Goal: Information Seeking & Learning: Learn about a topic

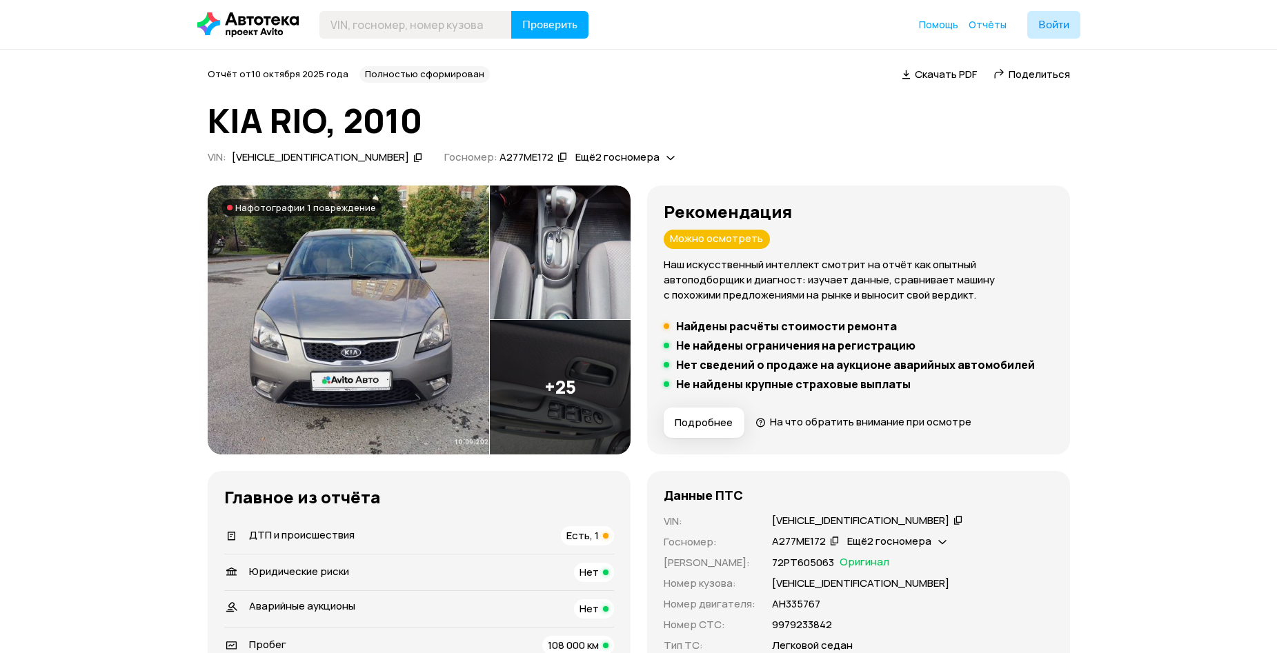
click at [377, 279] on img at bounding box center [348, 320] width 281 height 269
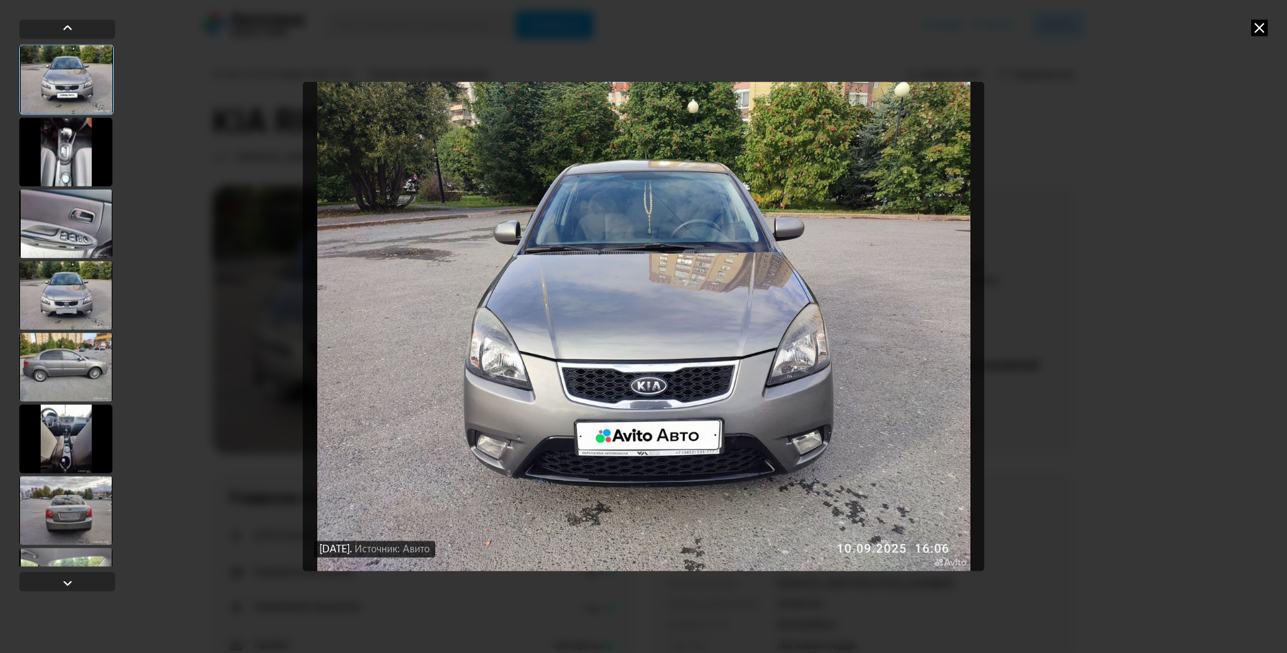
click at [74, 148] on div at bounding box center [65, 151] width 93 height 69
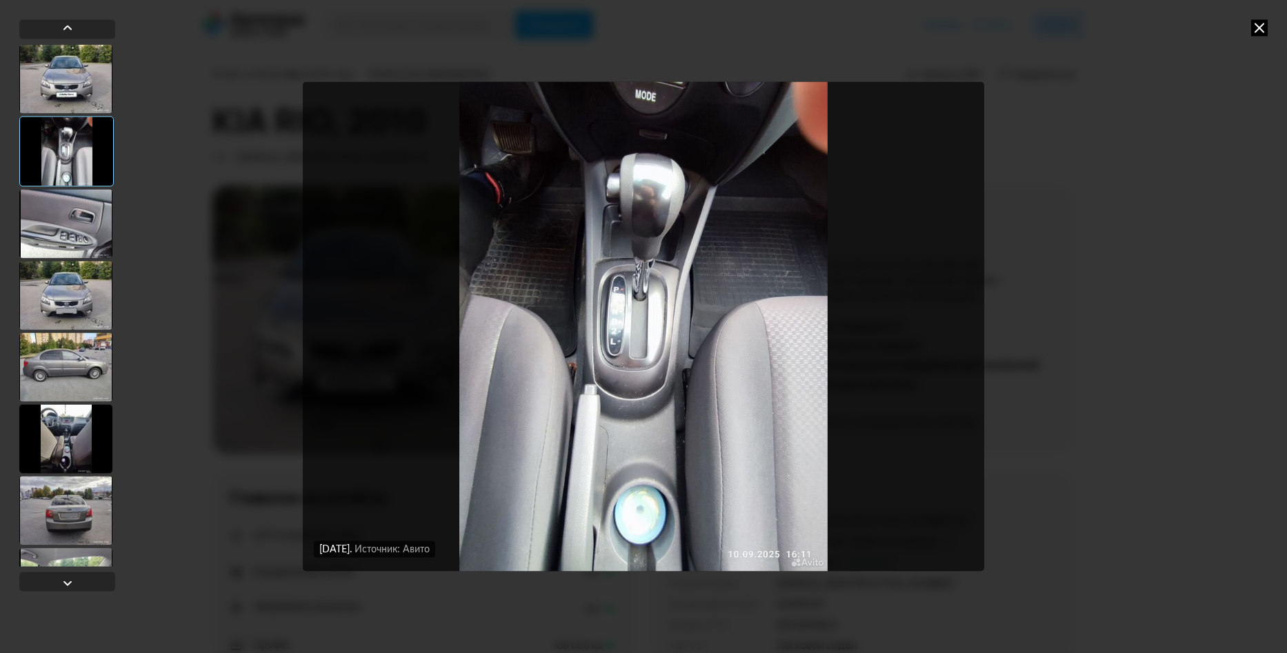
click at [61, 225] on div at bounding box center [65, 223] width 93 height 69
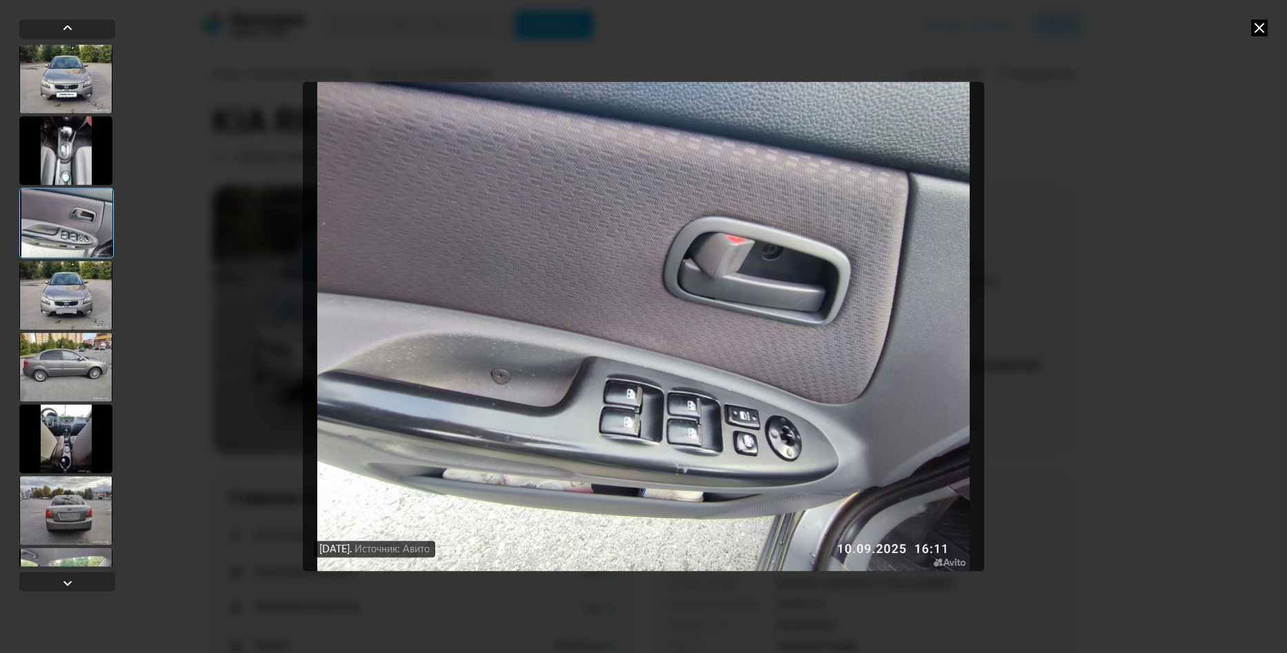
click at [70, 285] on div at bounding box center [65, 295] width 93 height 69
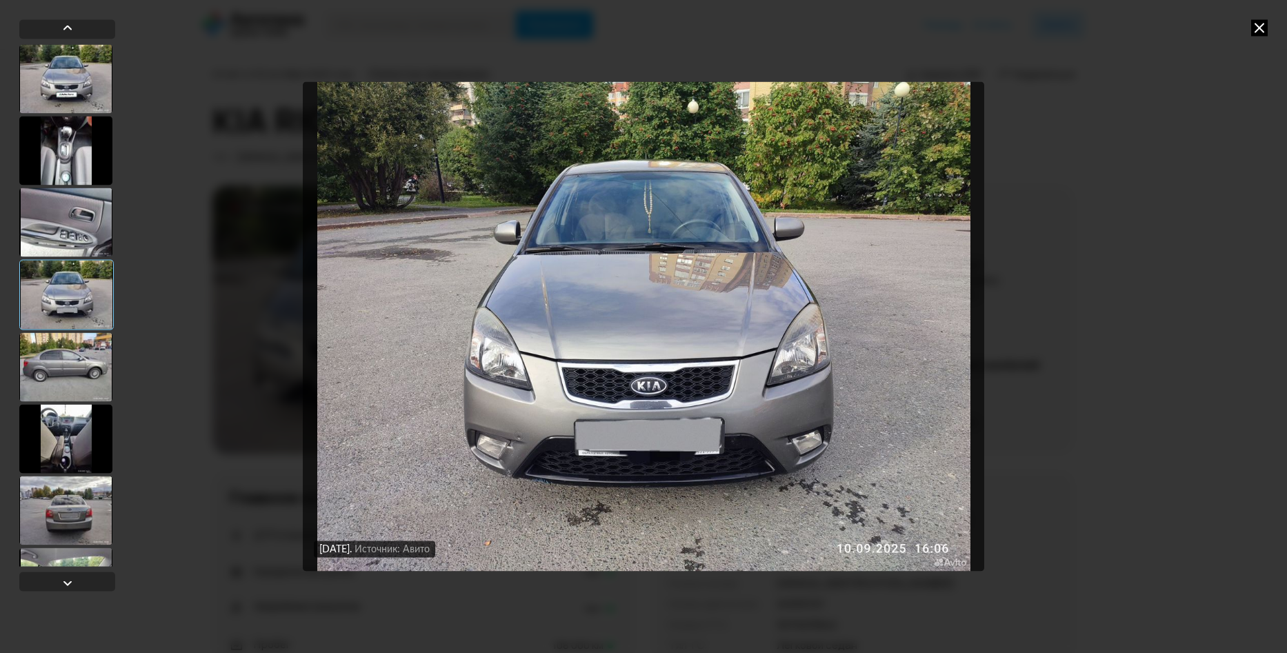
click at [69, 365] on div at bounding box center [65, 366] width 93 height 69
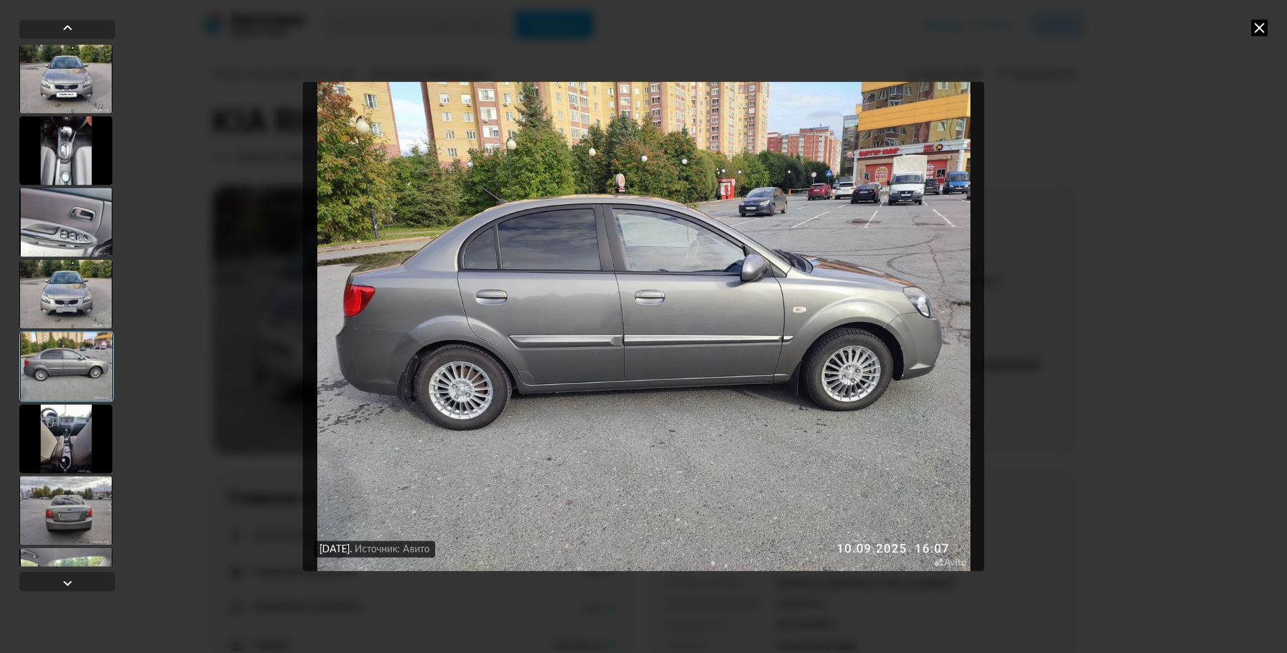
click at [65, 404] on div at bounding box center [65, 438] width 93 height 69
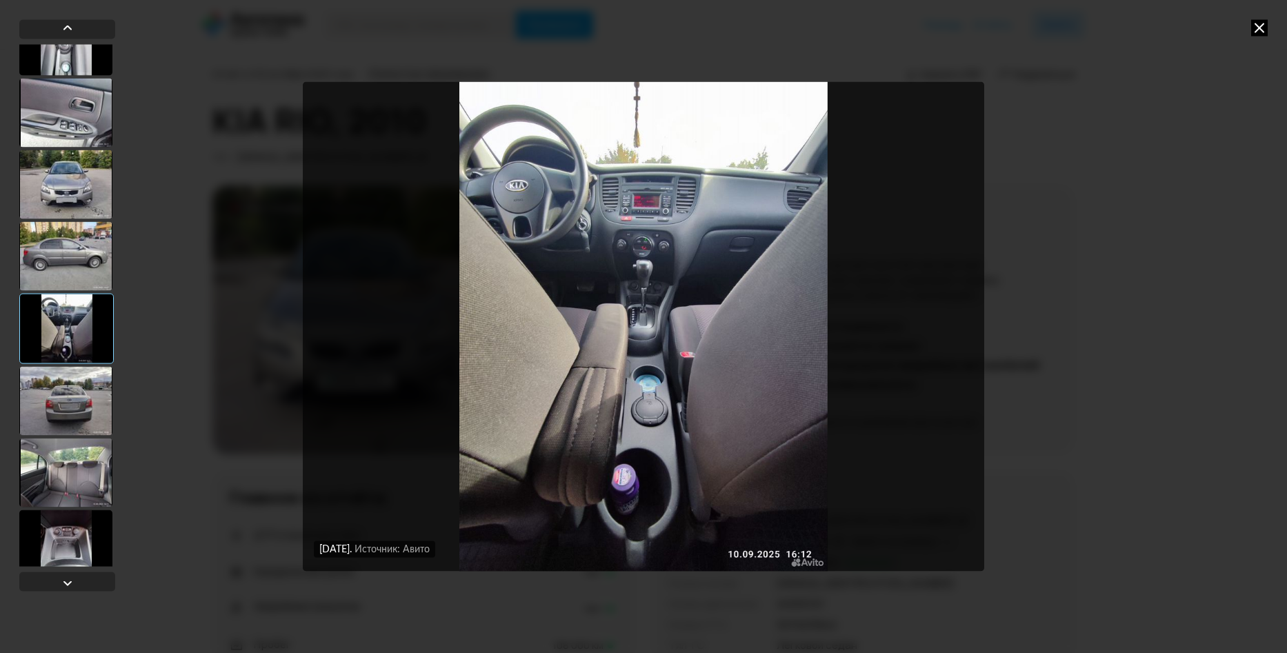
scroll to position [138, 0]
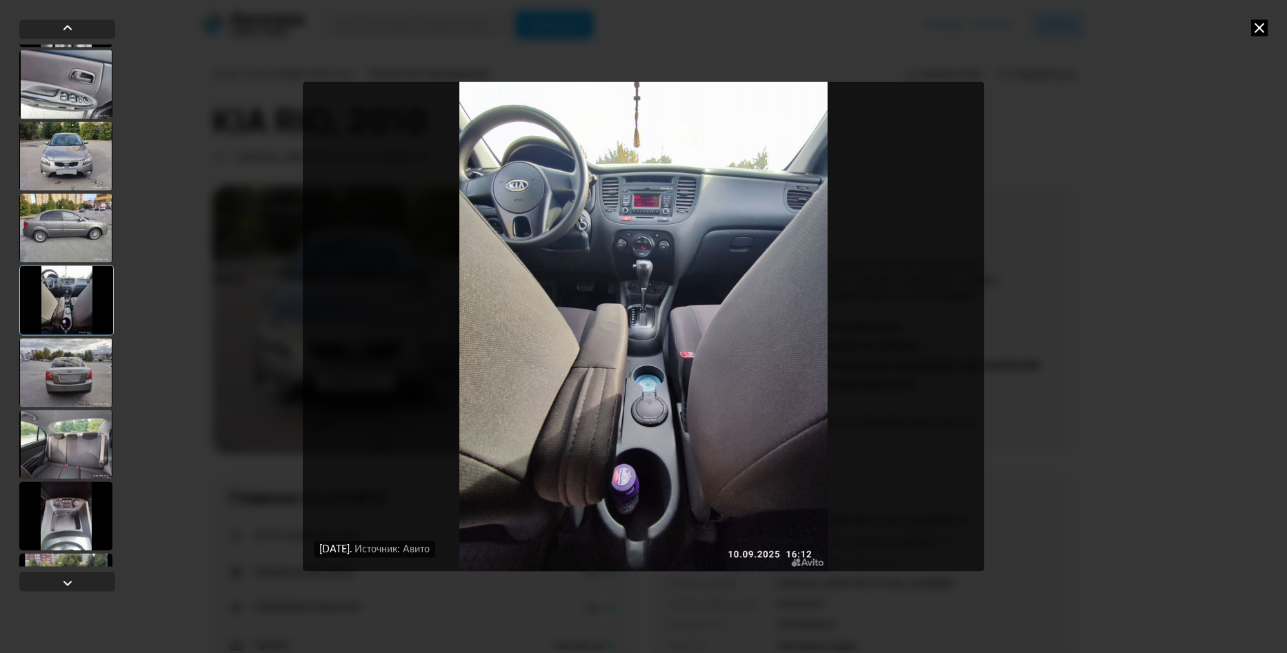
click at [54, 399] on div at bounding box center [65, 372] width 93 height 69
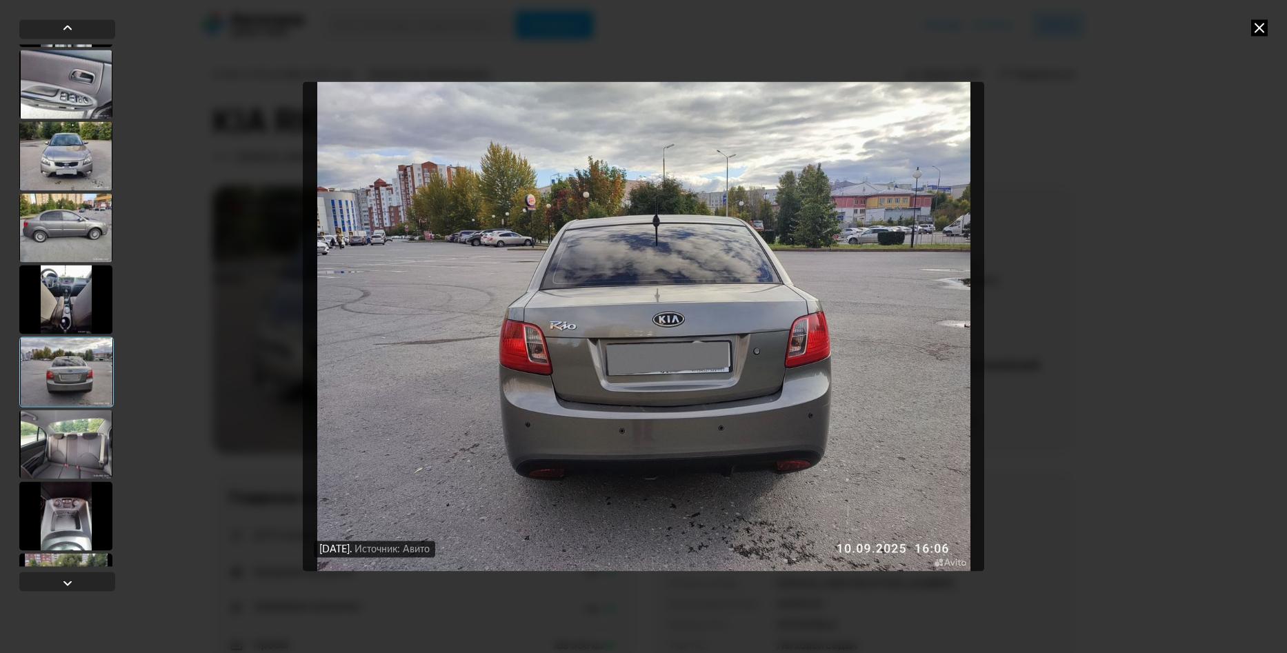
click at [59, 445] on div at bounding box center [65, 444] width 93 height 69
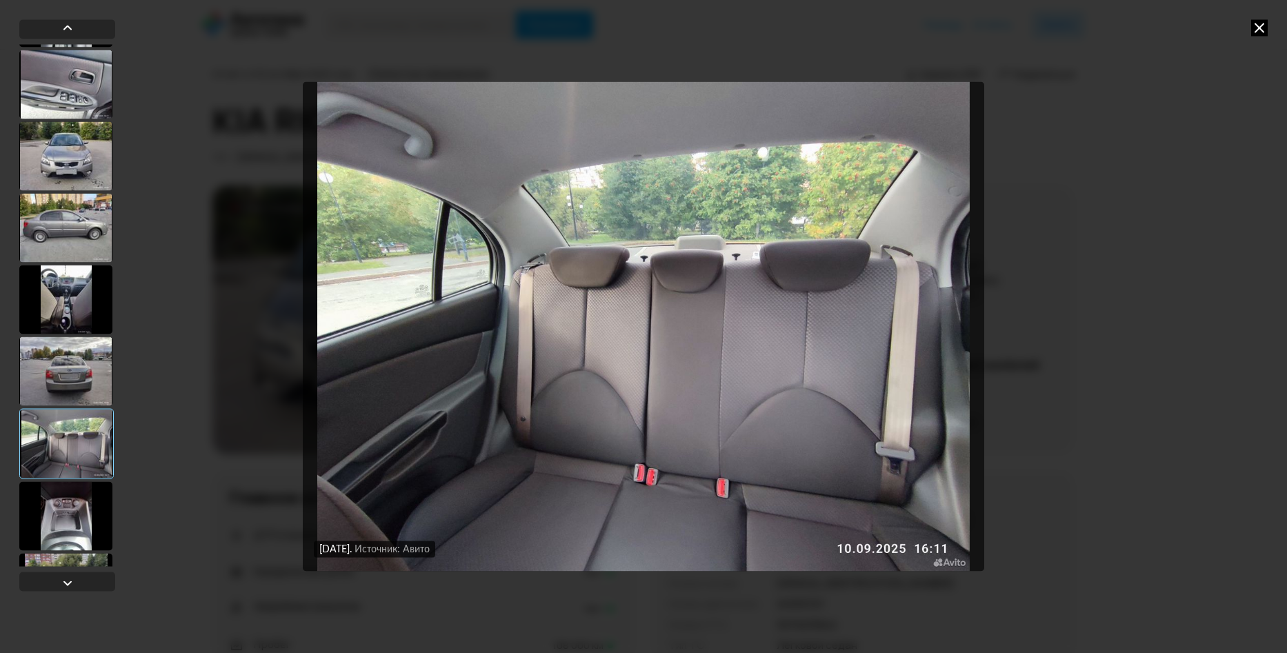
scroll to position [207, 0]
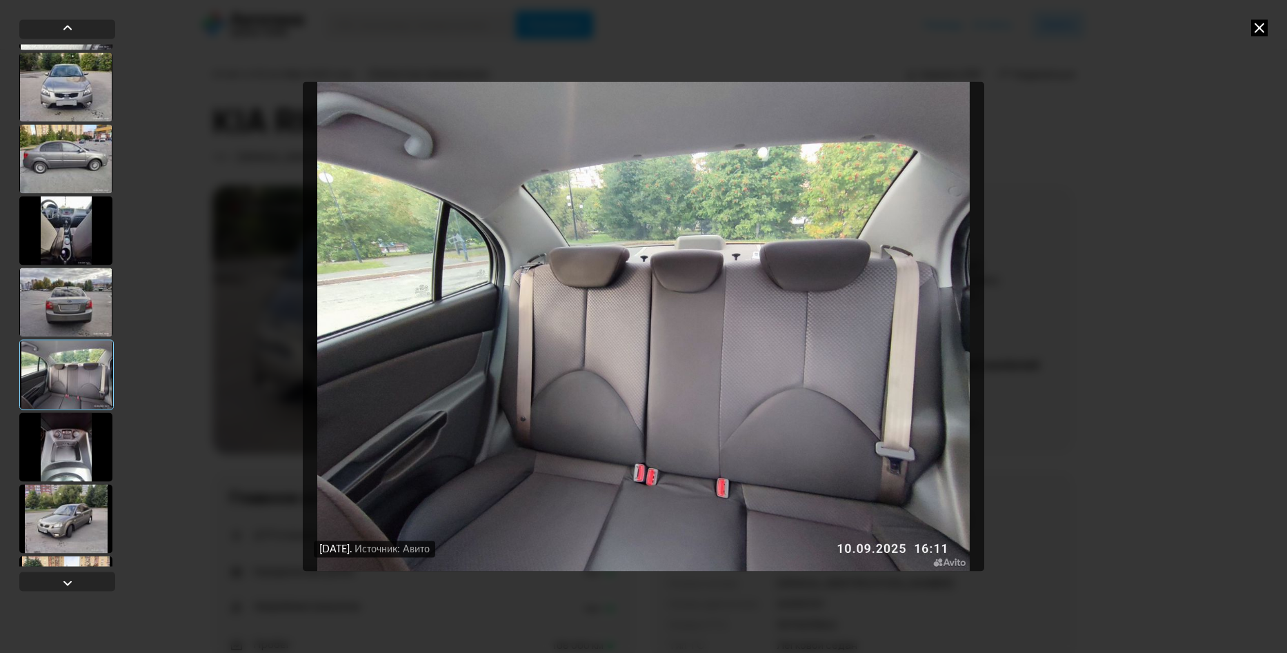
click at [64, 432] on div at bounding box center [65, 446] width 93 height 69
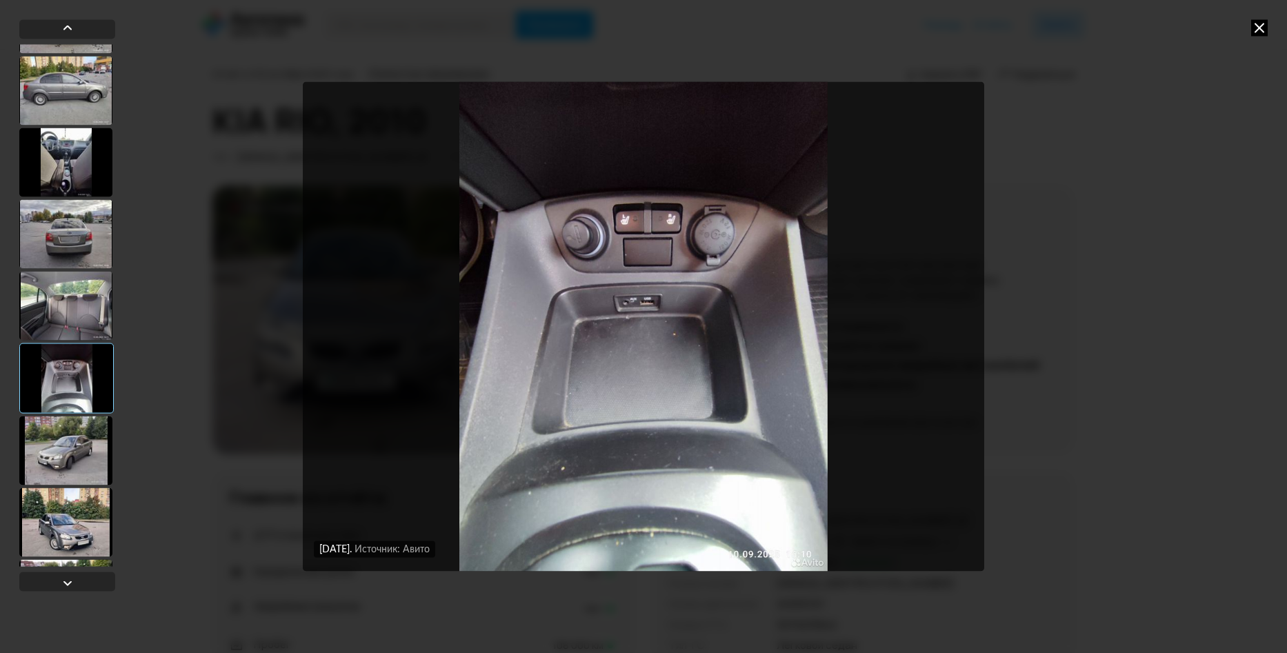
scroll to position [345, 0]
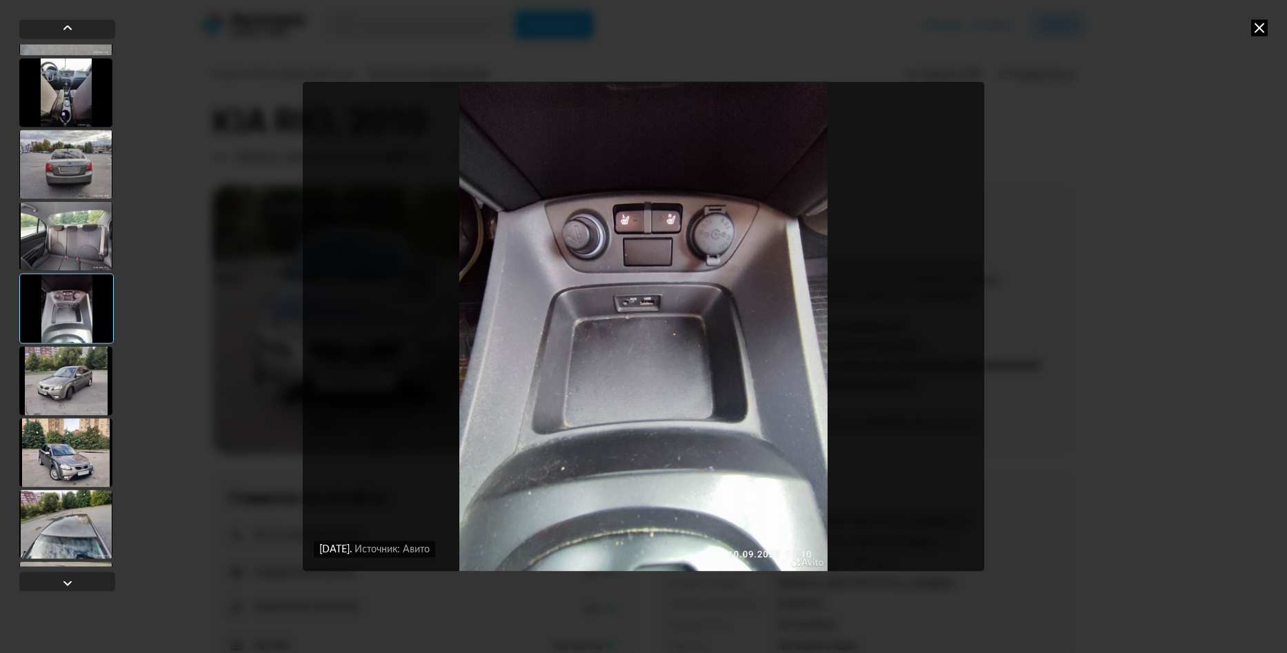
click at [74, 382] on div at bounding box center [65, 380] width 93 height 69
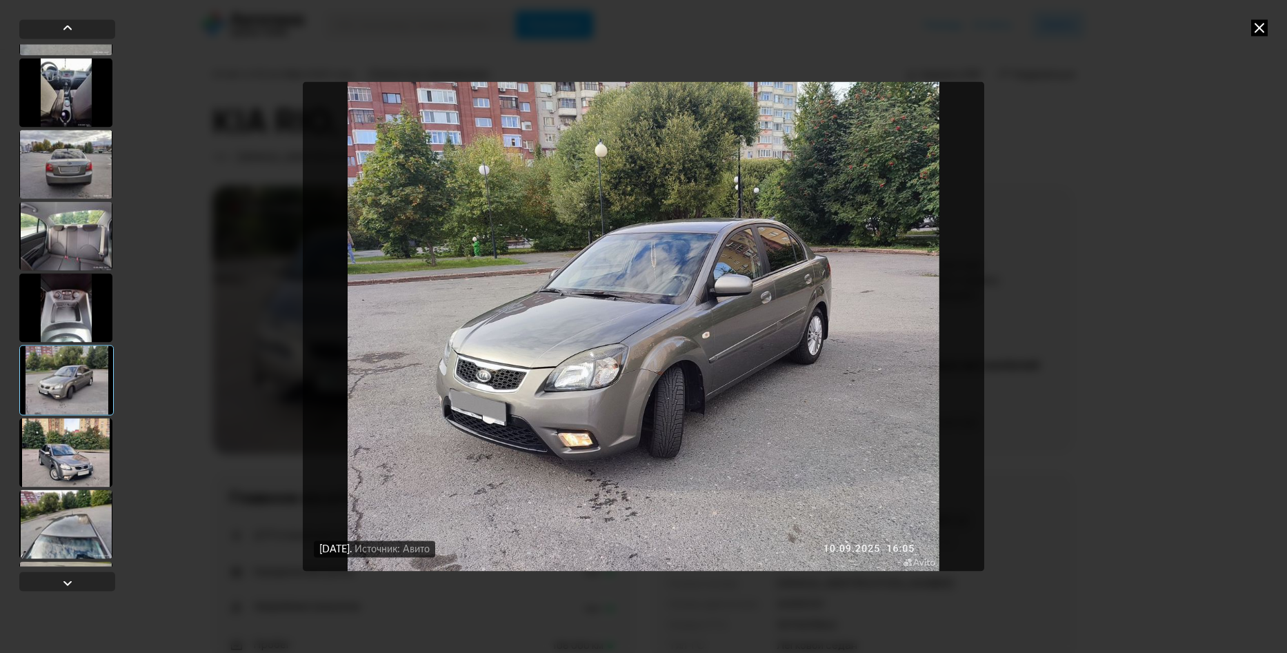
click at [66, 436] on div at bounding box center [65, 452] width 93 height 69
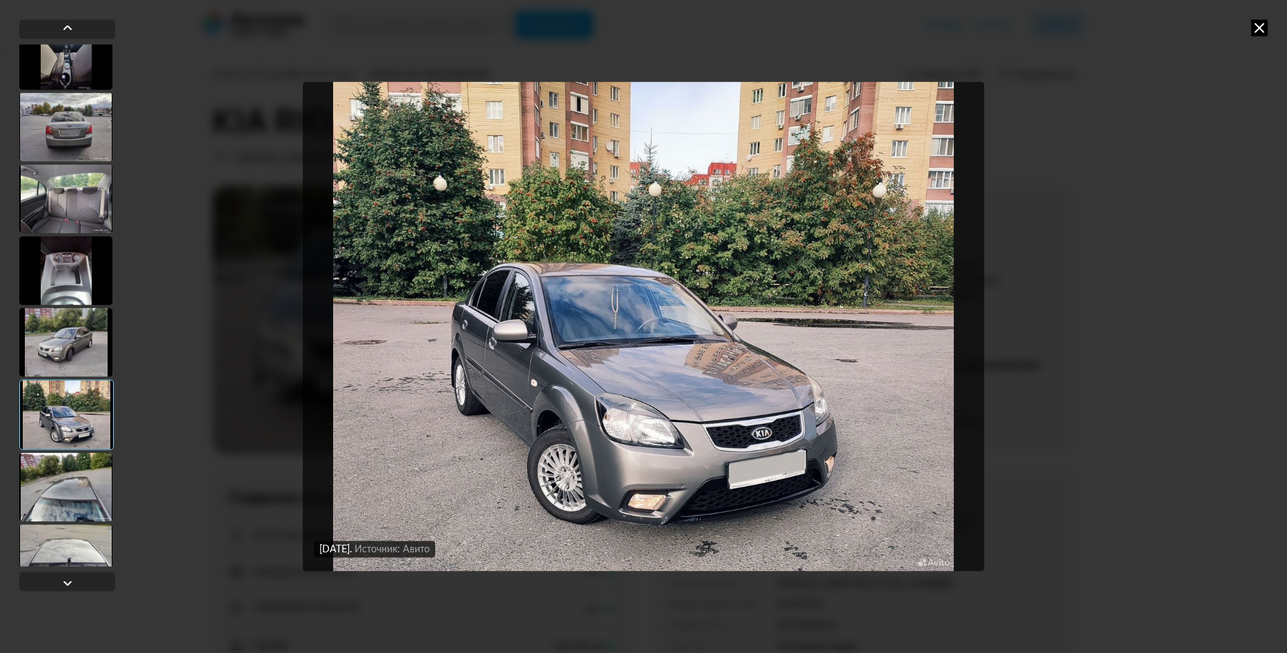
scroll to position [414, 0]
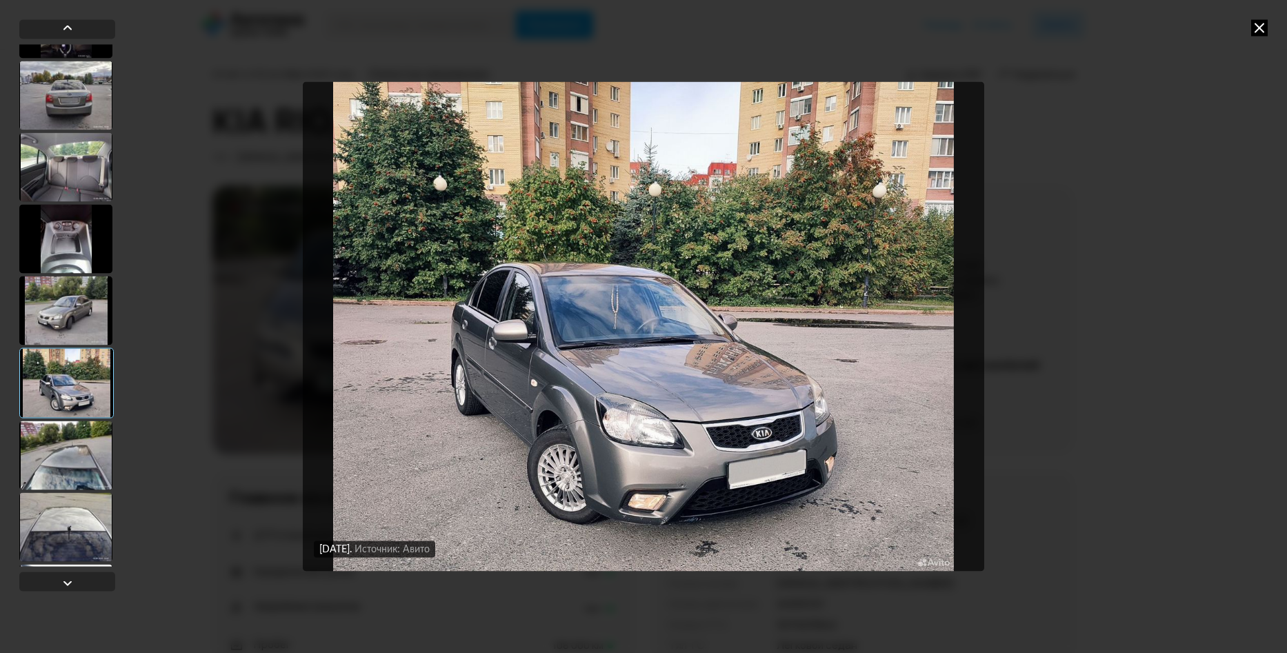
click at [70, 463] on div at bounding box center [65, 455] width 93 height 69
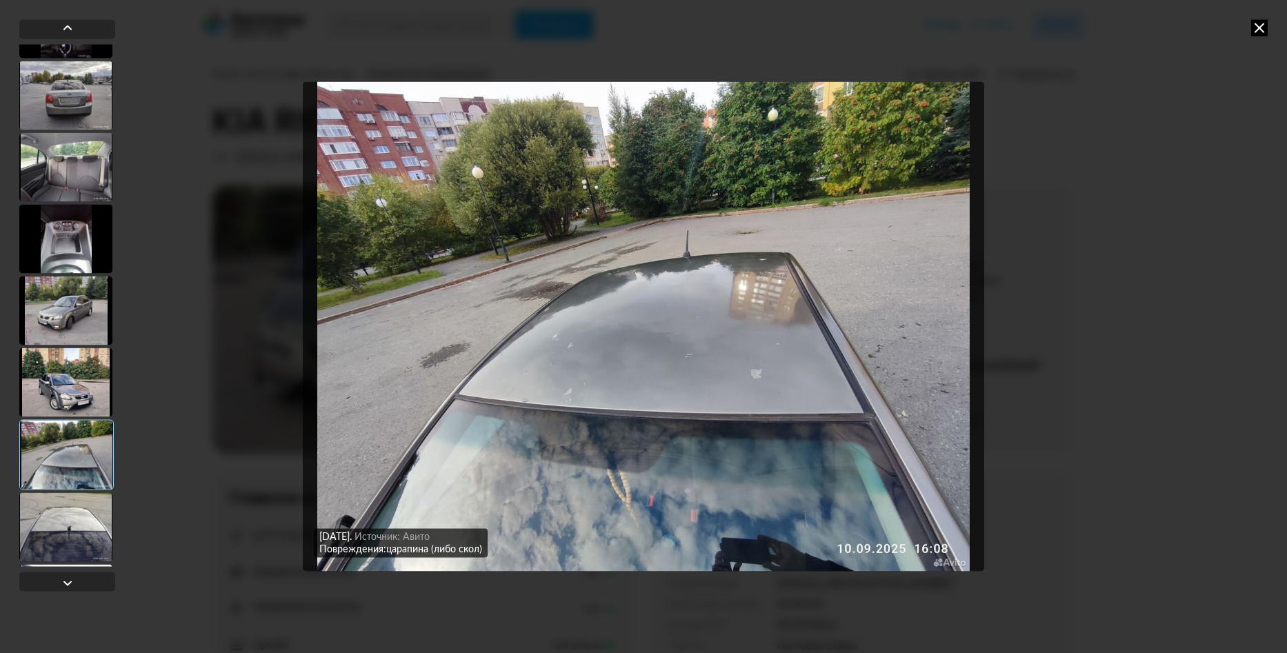
click at [71, 512] on div at bounding box center [65, 526] width 93 height 69
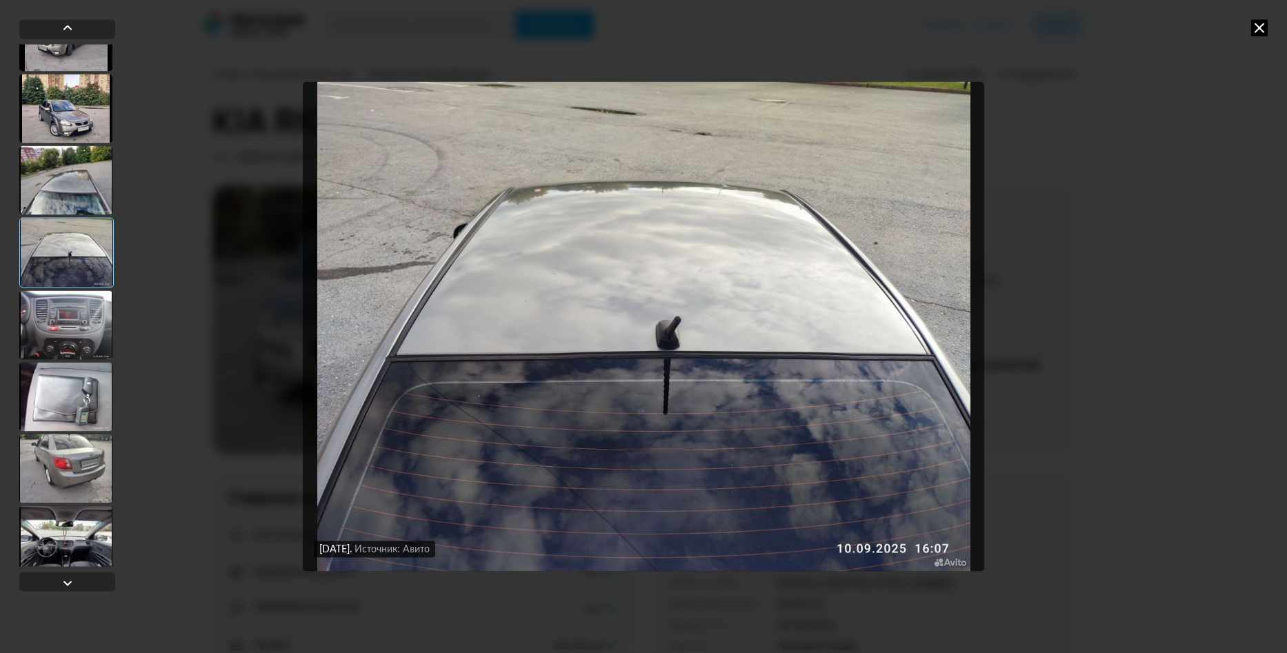
scroll to position [690, 0]
click at [68, 344] on div at bounding box center [65, 322] width 93 height 69
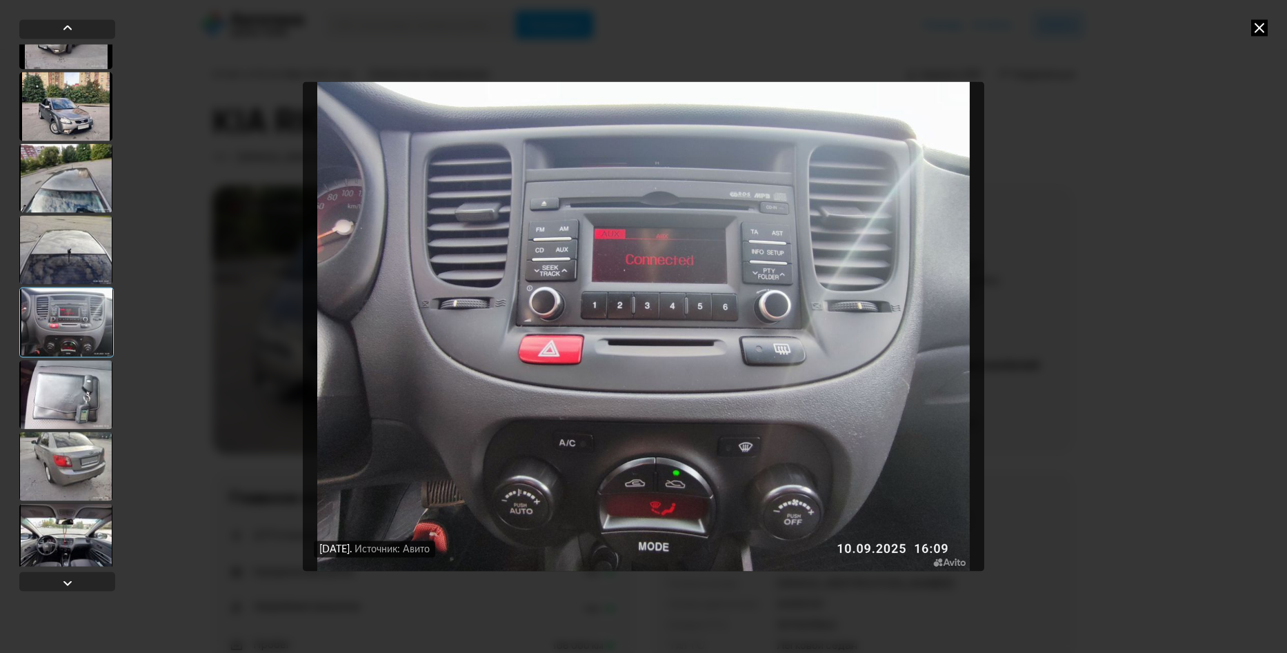
click at [66, 377] on div at bounding box center [65, 394] width 93 height 69
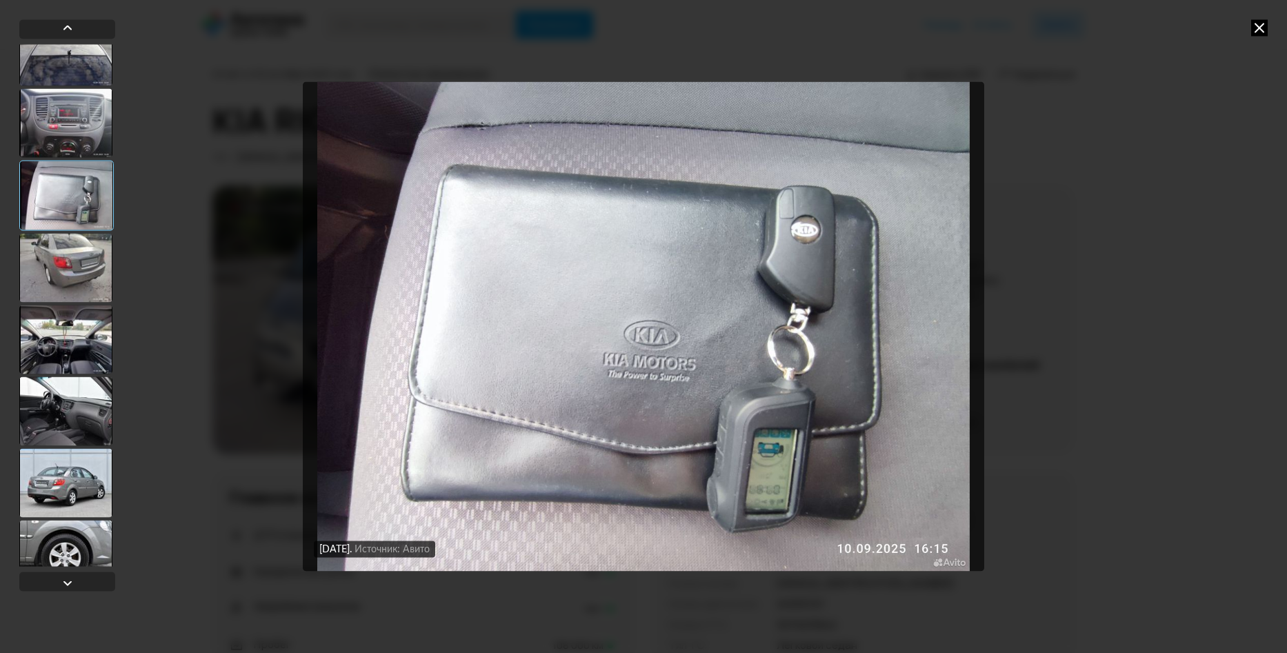
scroll to position [897, 0]
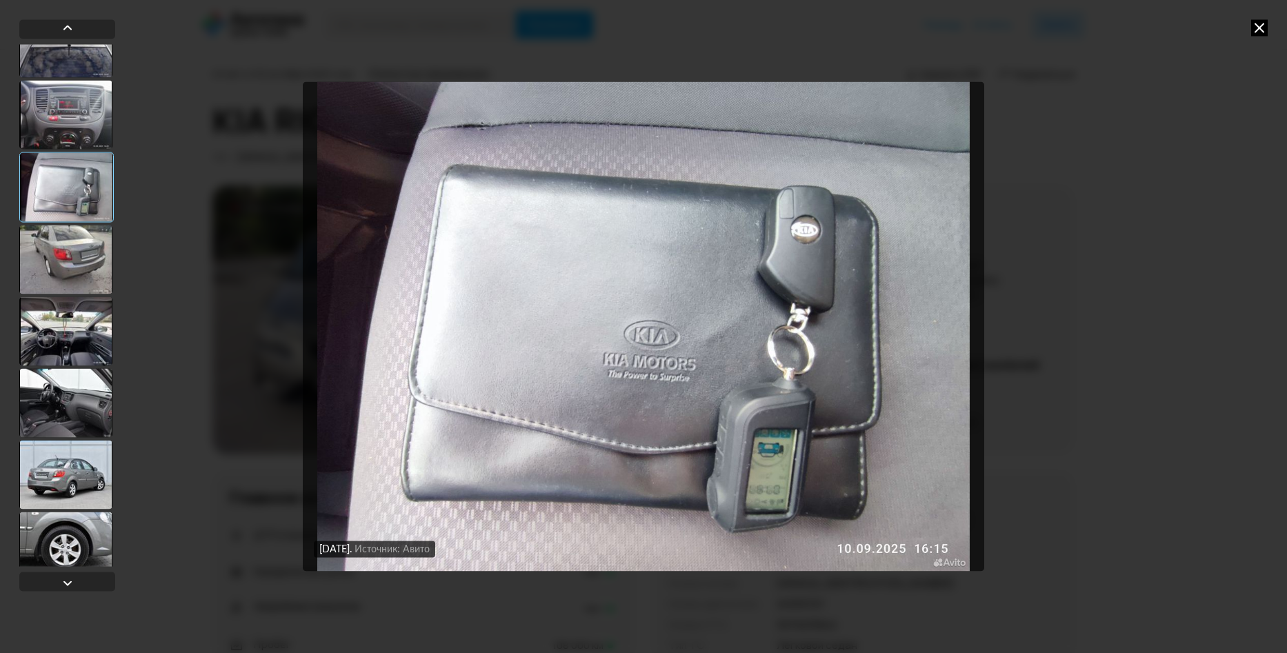
click at [66, 278] on div at bounding box center [65, 259] width 93 height 69
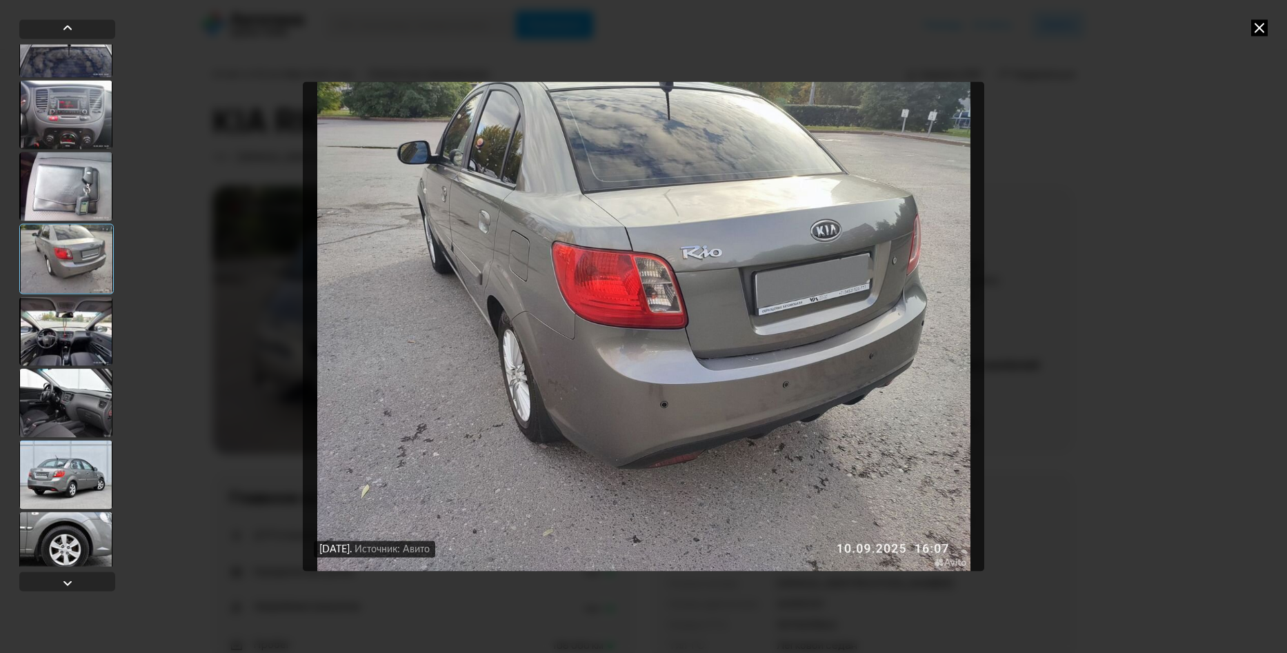
click at [74, 319] on div at bounding box center [65, 331] width 93 height 69
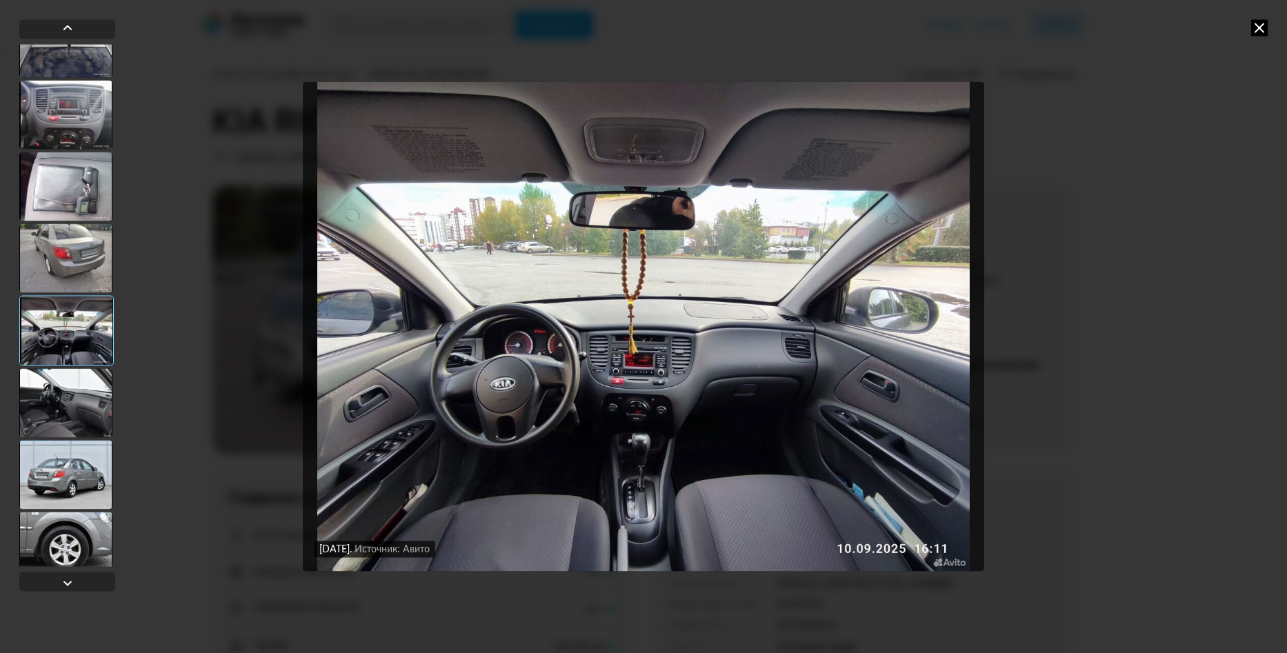
click at [70, 383] on div at bounding box center [65, 402] width 93 height 69
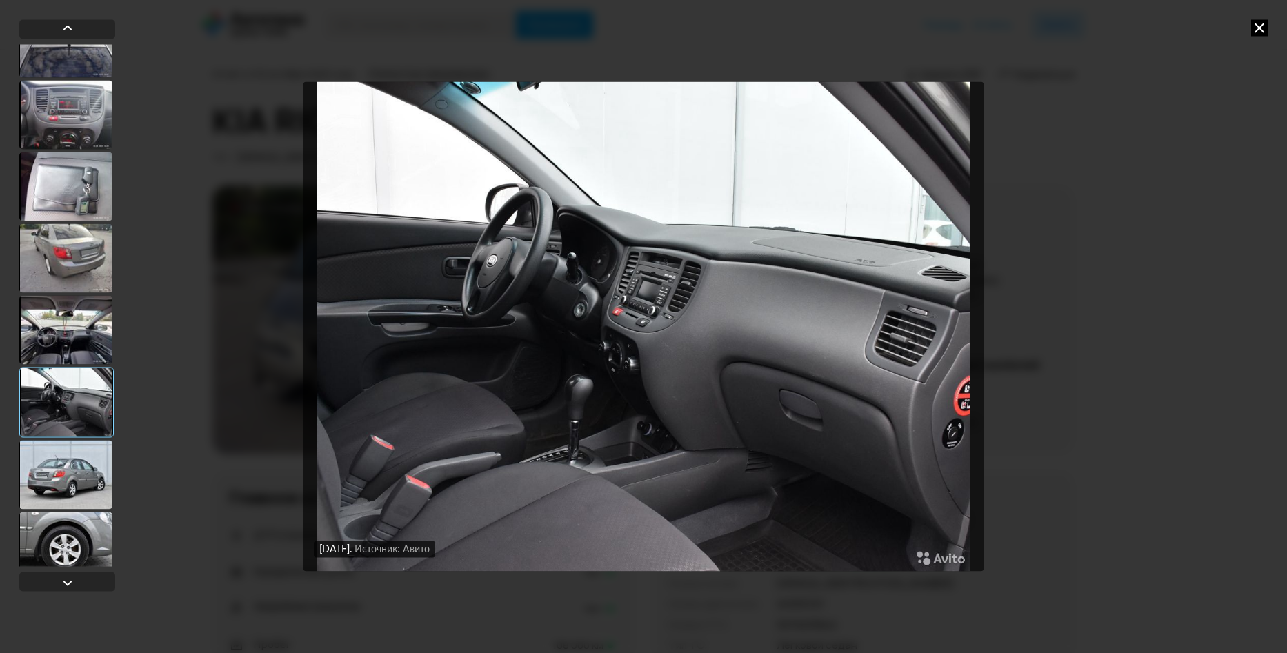
click at [71, 433] on div at bounding box center [66, 402] width 94 height 70
click at [68, 468] on div at bounding box center [65, 474] width 93 height 69
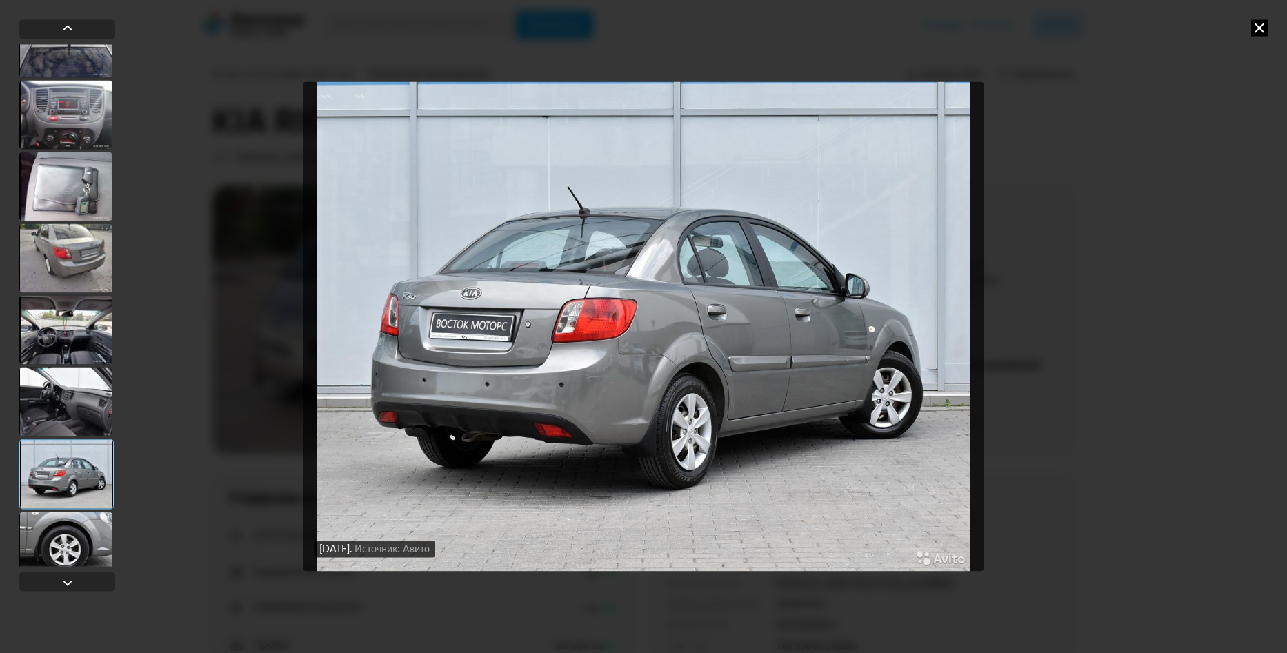
click at [63, 528] on div at bounding box center [65, 546] width 93 height 69
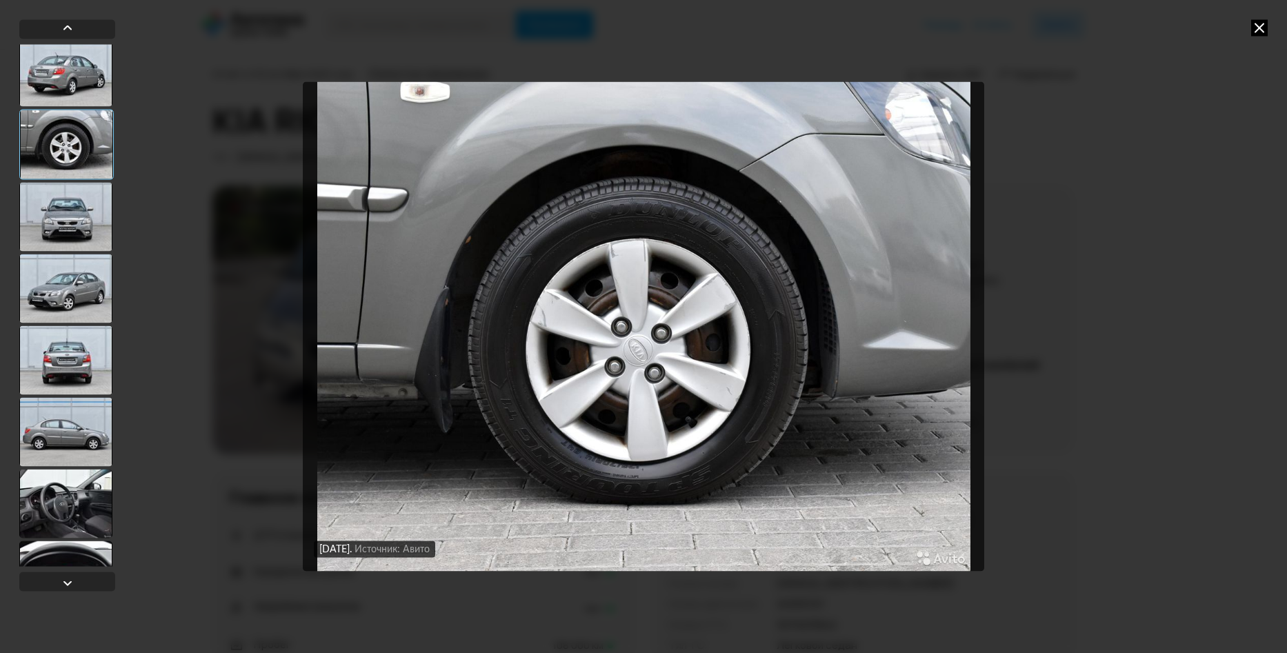
scroll to position [1310, 0]
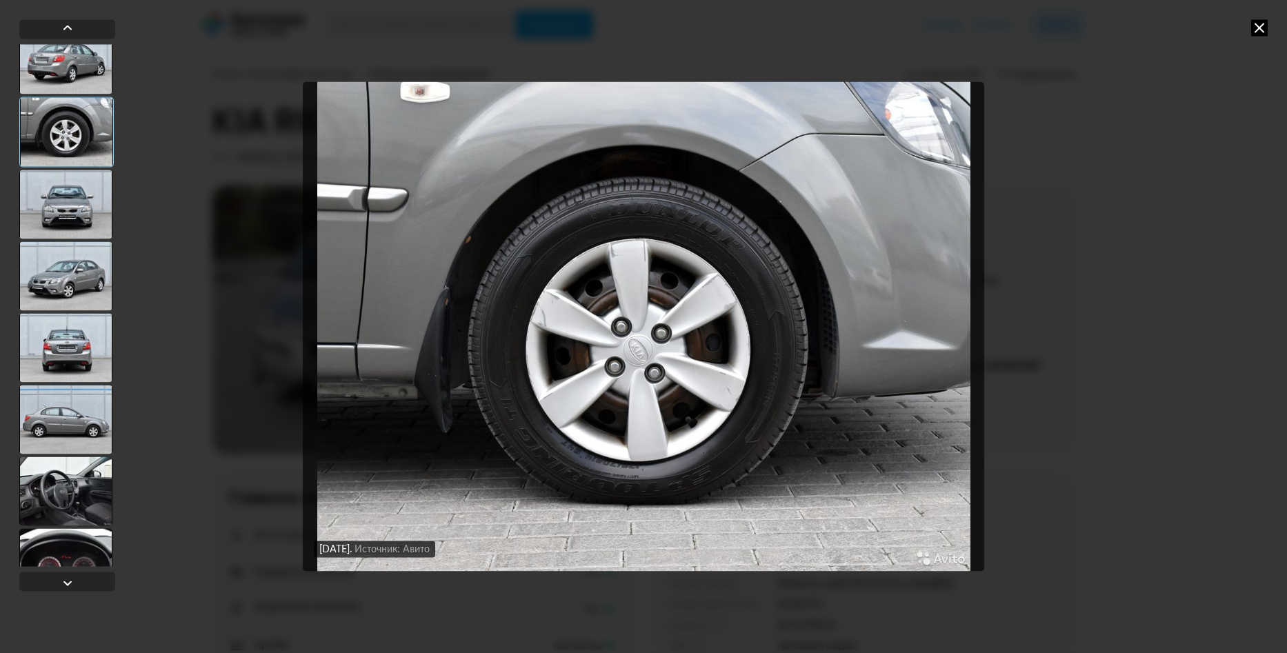
click at [65, 194] on div at bounding box center [65, 204] width 93 height 69
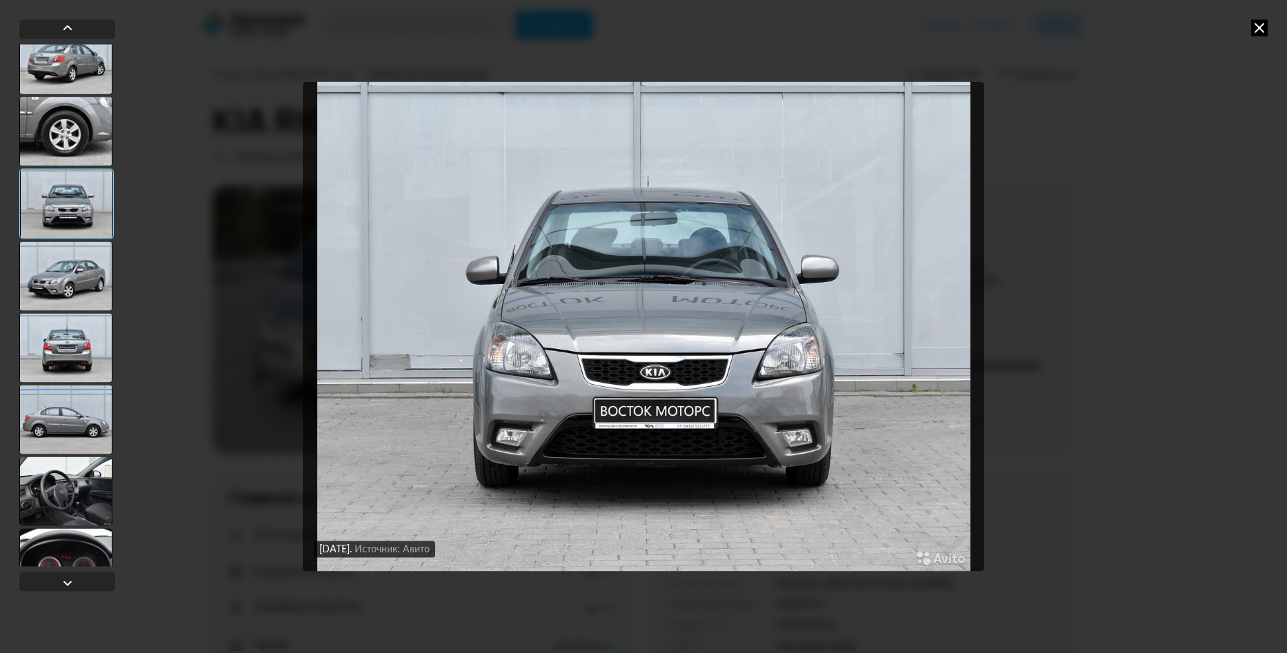
click at [86, 268] on div at bounding box center [65, 275] width 93 height 69
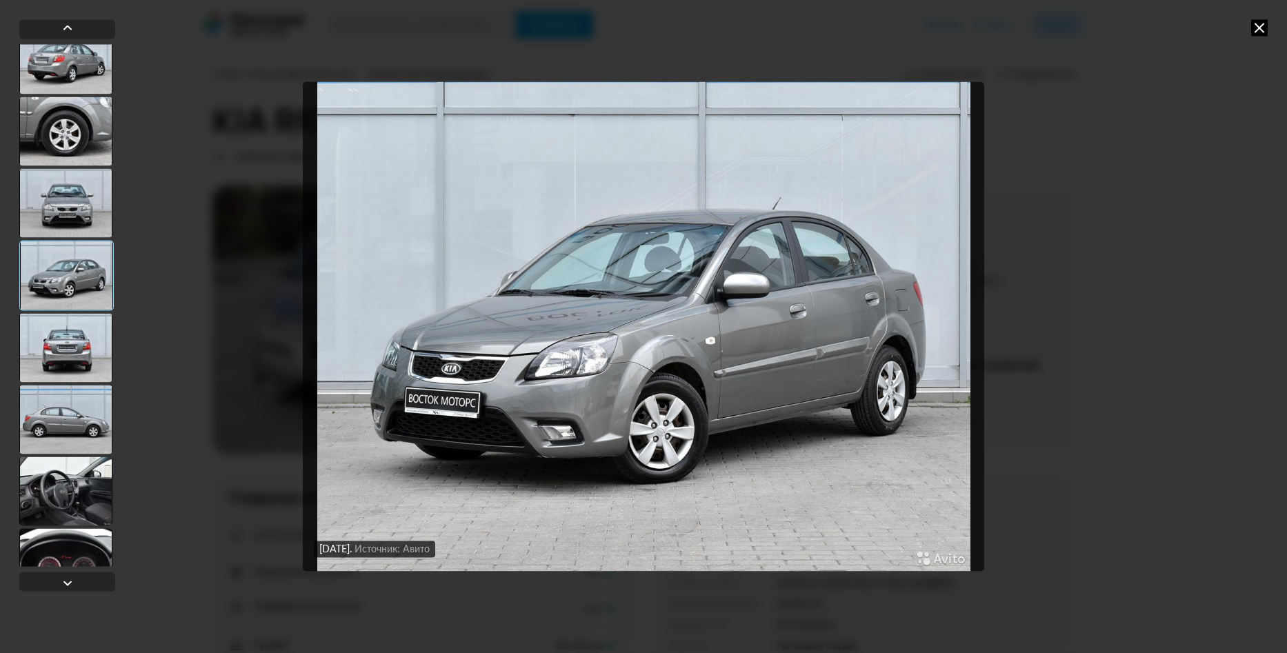
click at [81, 308] on div at bounding box center [66, 275] width 94 height 70
click at [81, 336] on div at bounding box center [65, 347] width 93 height 69
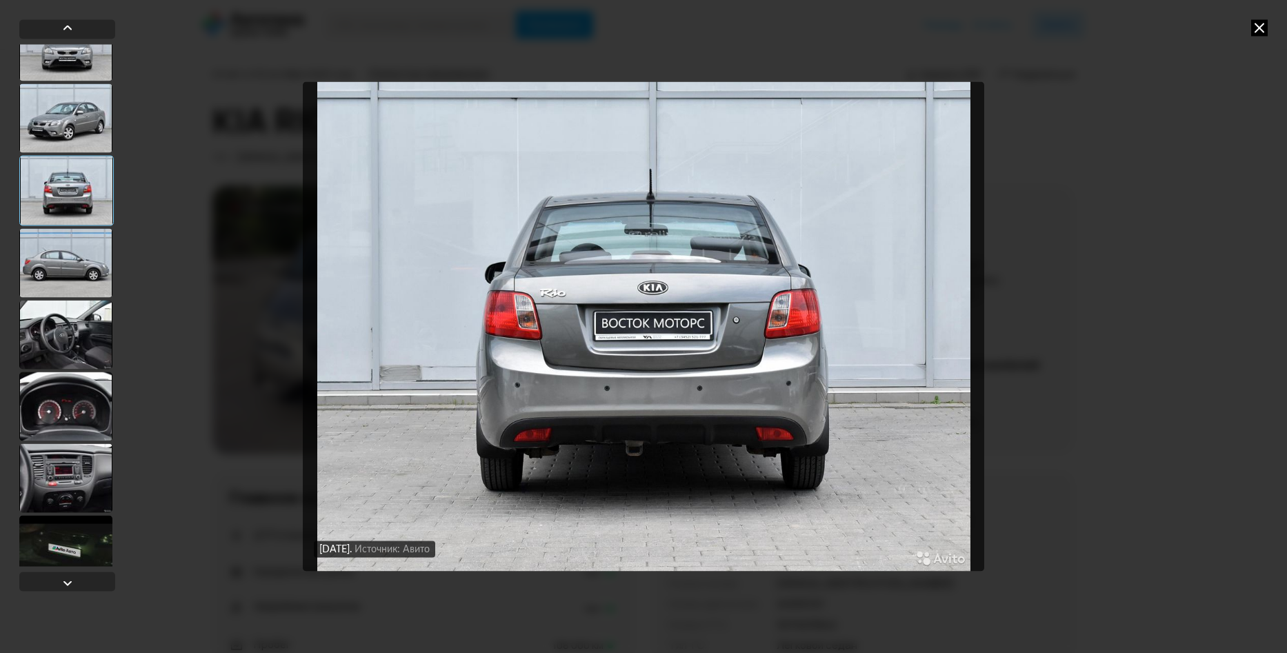
scroll to position [1487, 0]
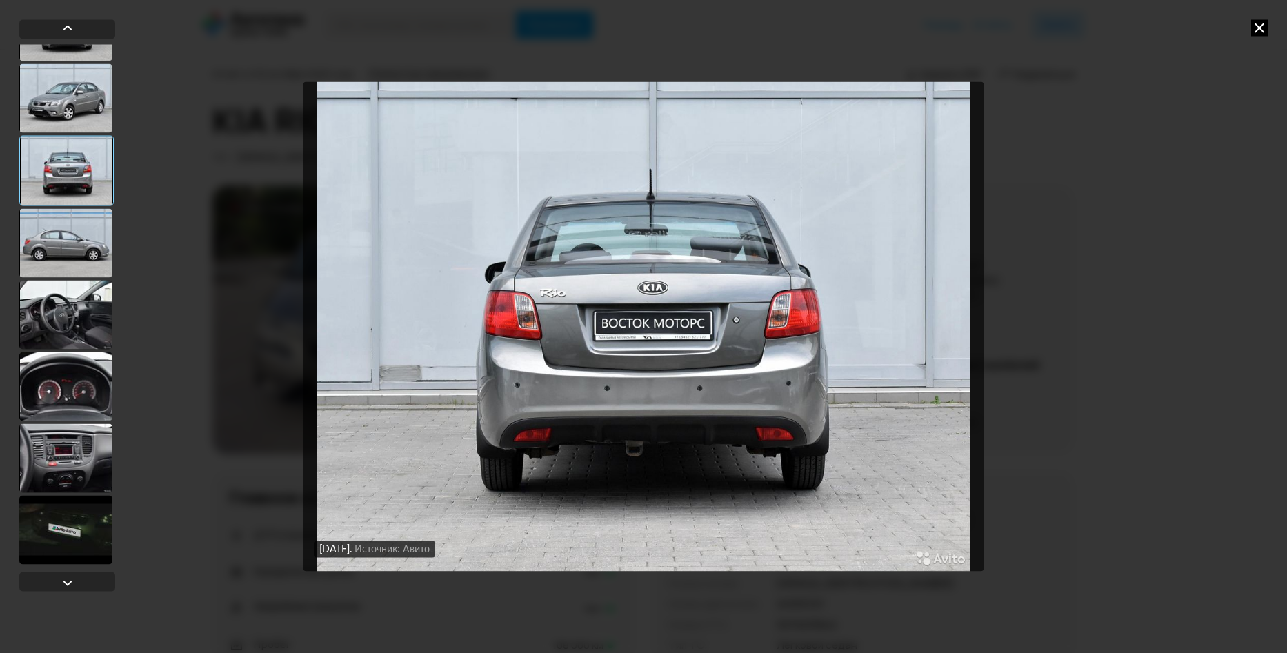
click at [72, 316] on div at bounding box center [65, 314] width 93 height 69
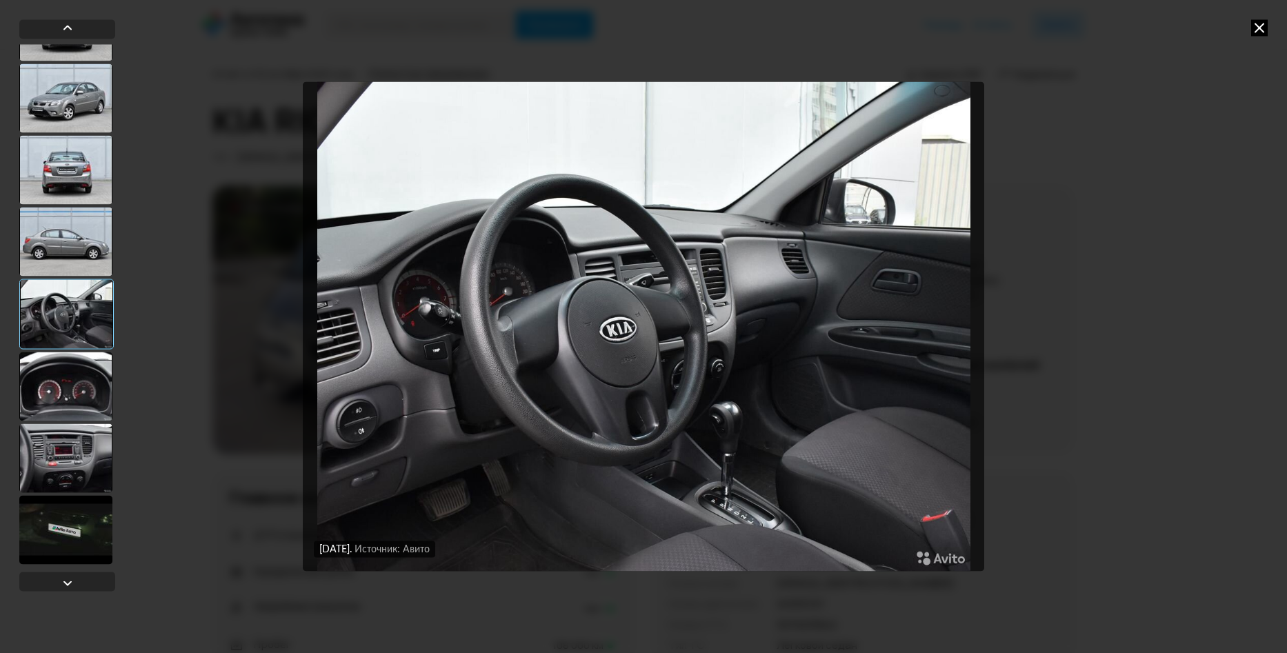
click at [72, 372] on div at bounding box center [65, 386] width 93 height 69
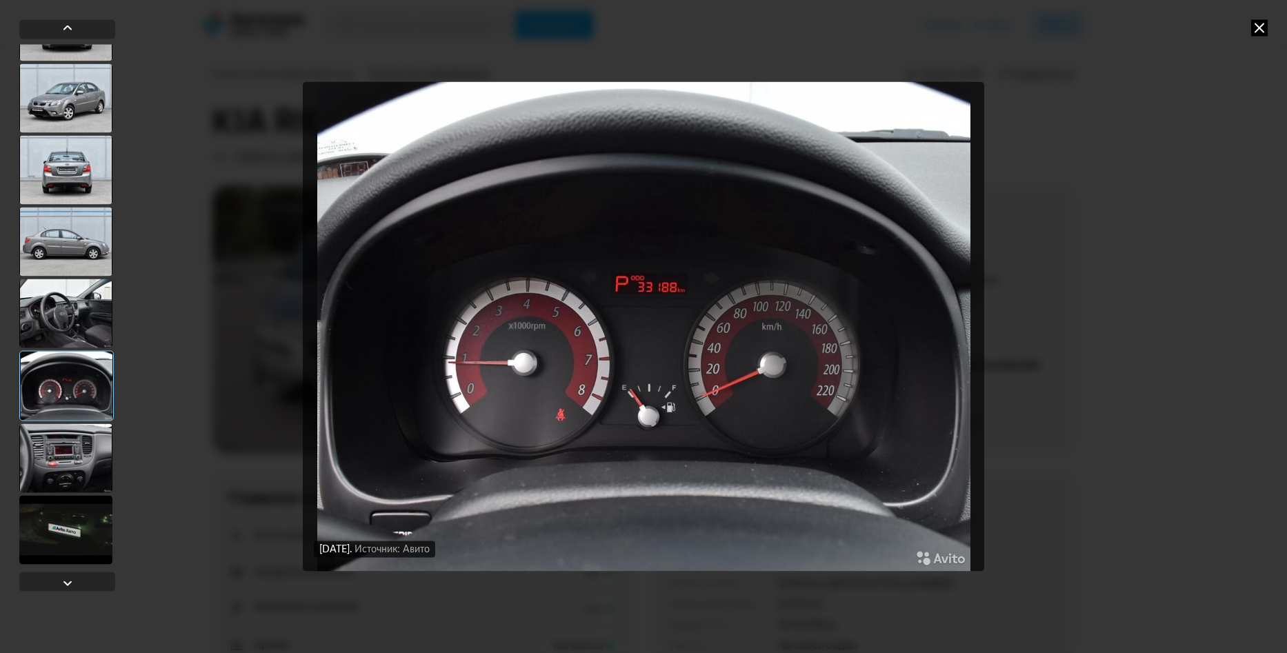
click at [78, 406] on div at bounding box center [66, 385] width 94 height 70
click at [78, 451] on div at bounding box center [65, 457] width 93 height 69
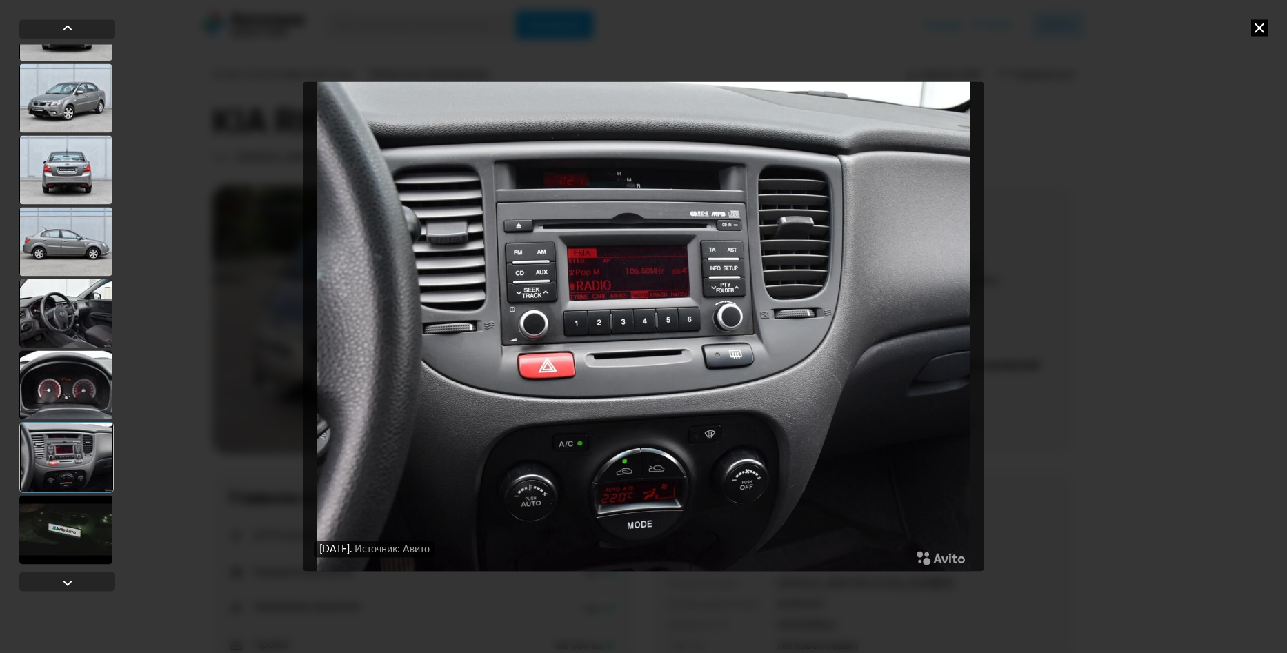
click at [78, 509] on div at bounding box center [65, 529] width 93 height 69
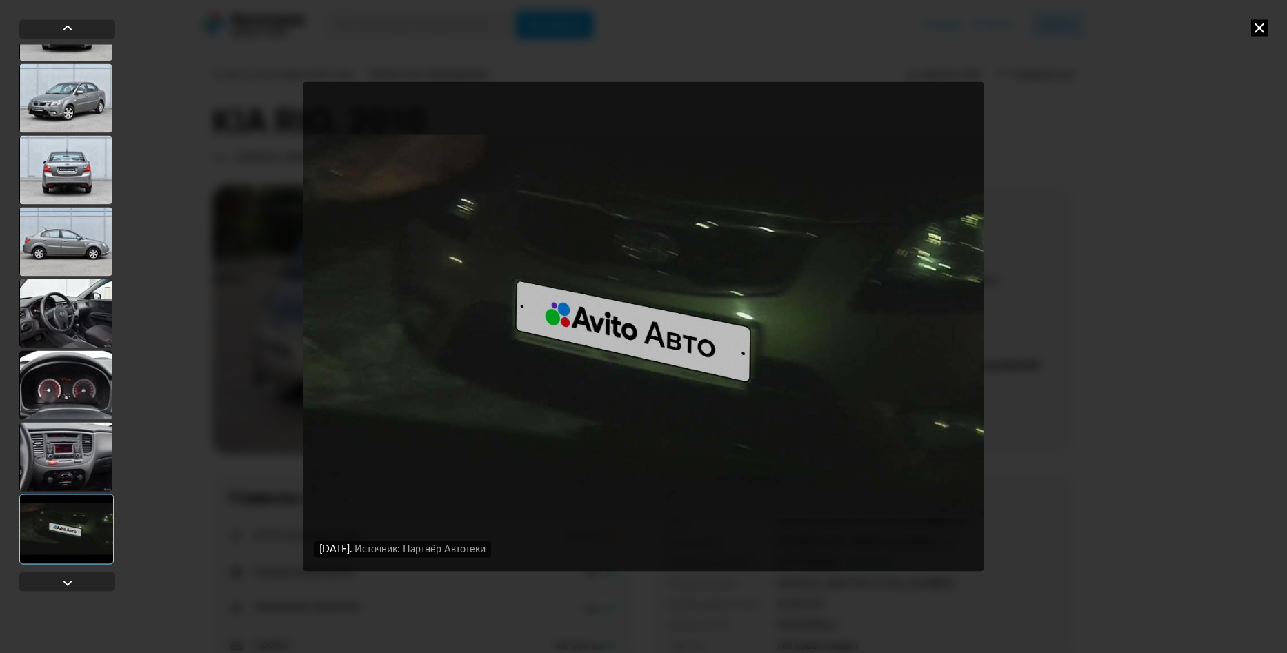
click at [81, 541] on div at bounding box center [66, 529] width 94 height 70
click at [69, 583] on div at bounding box center [67, 583] width 17 height 17
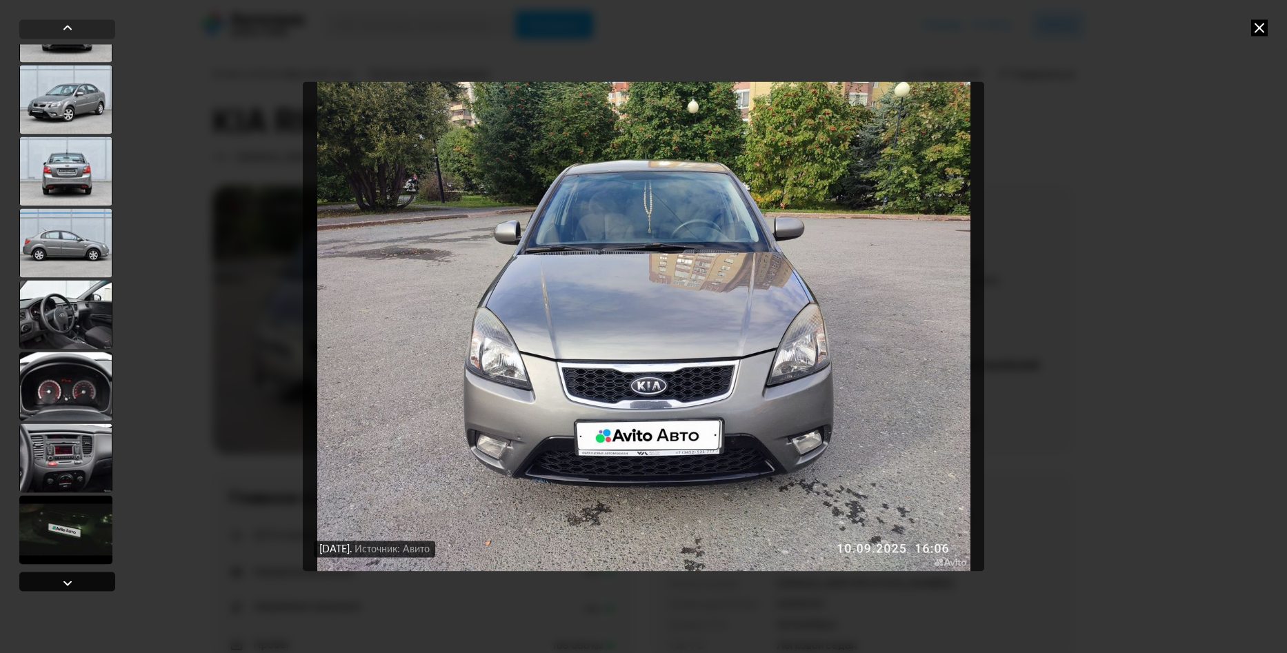
click at [69, 583] on div at bounding box center [67, 583] width 17 height 17
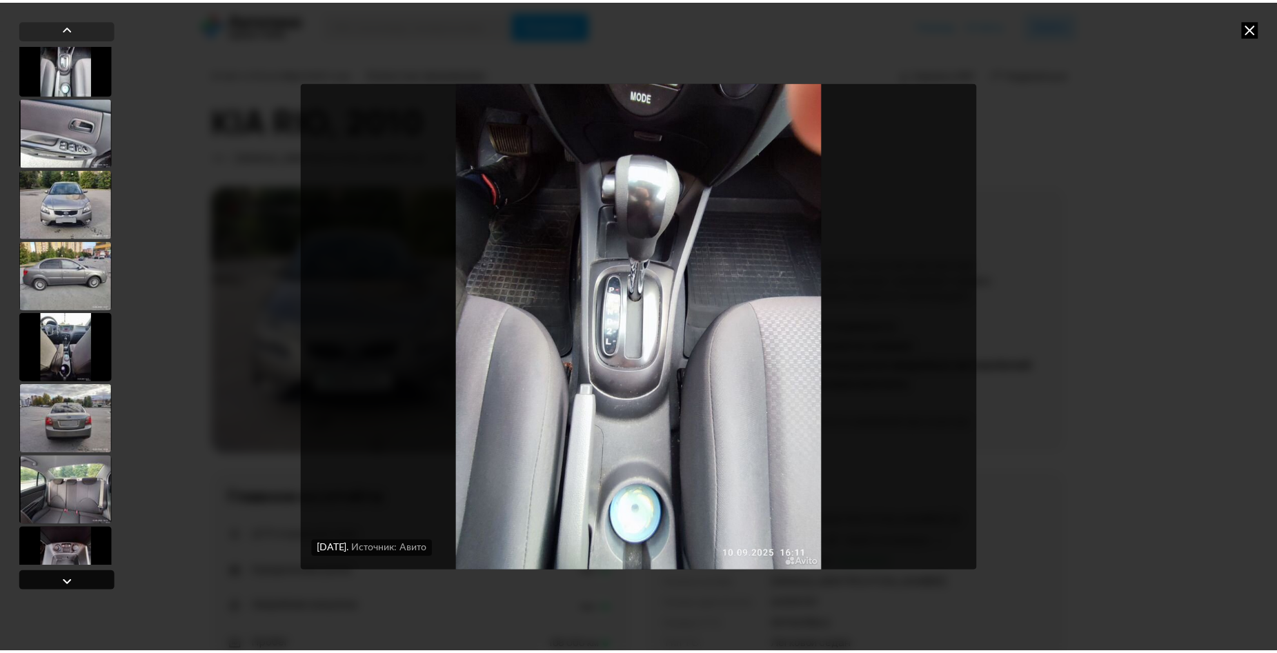
scroll to position [90, 0]
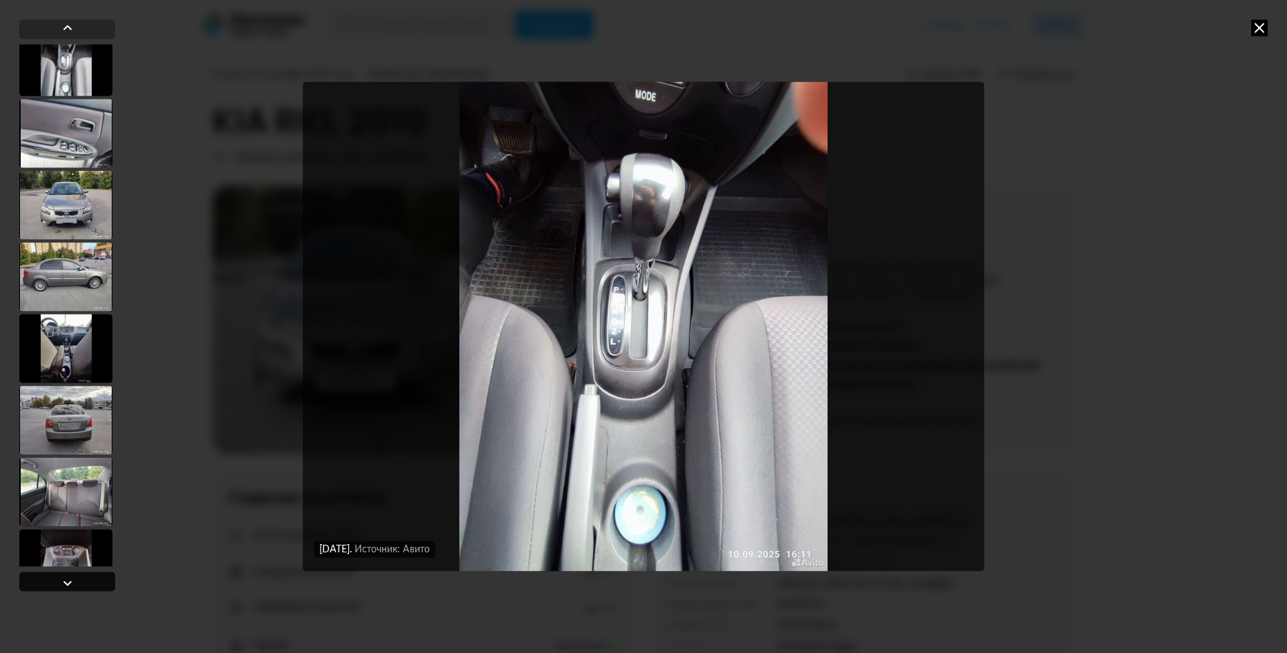
click at [69, 583] on div at bounding box center [67, 583] width 17 height 17
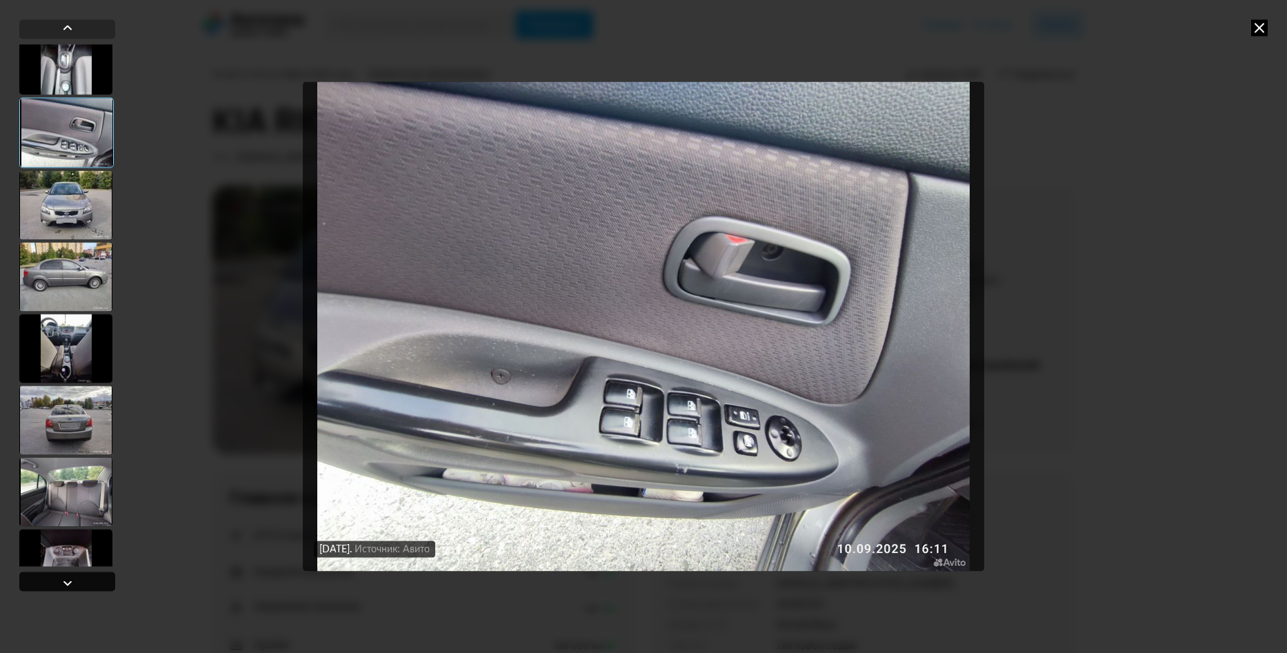
click at [69, 583] on div at bounding box center [67, 583] width 17 height 17
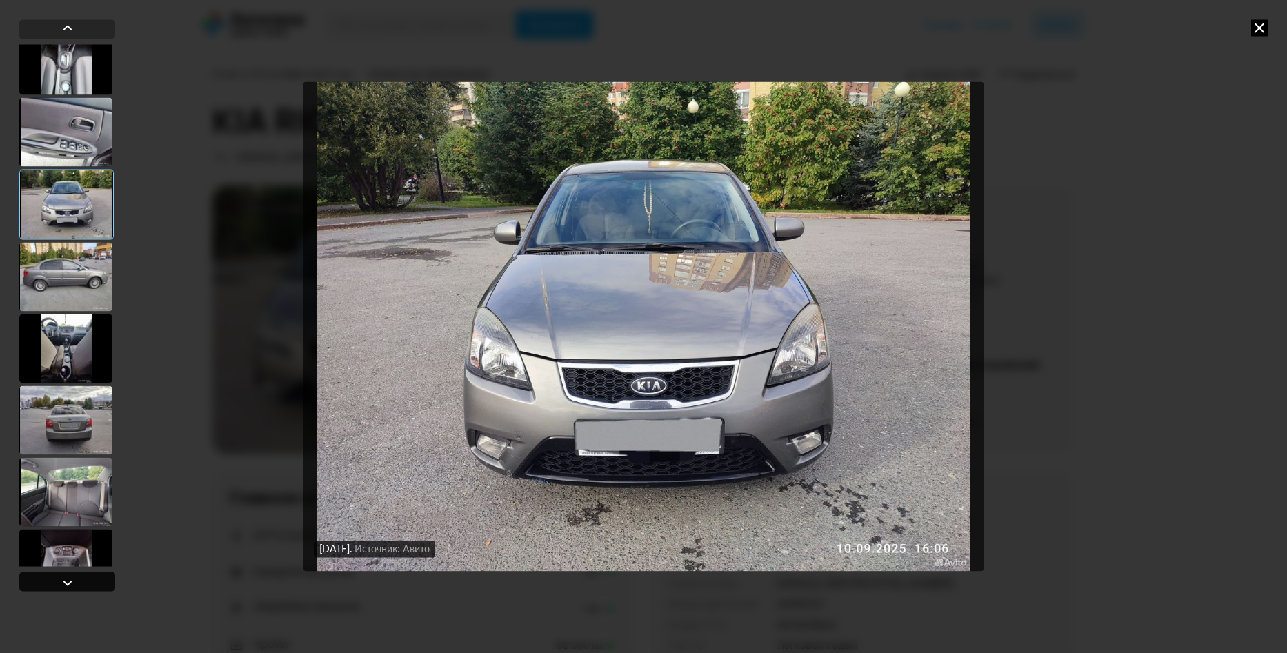
click at [69, 583] on div at bounding box center [67, 583] width 17 height 17
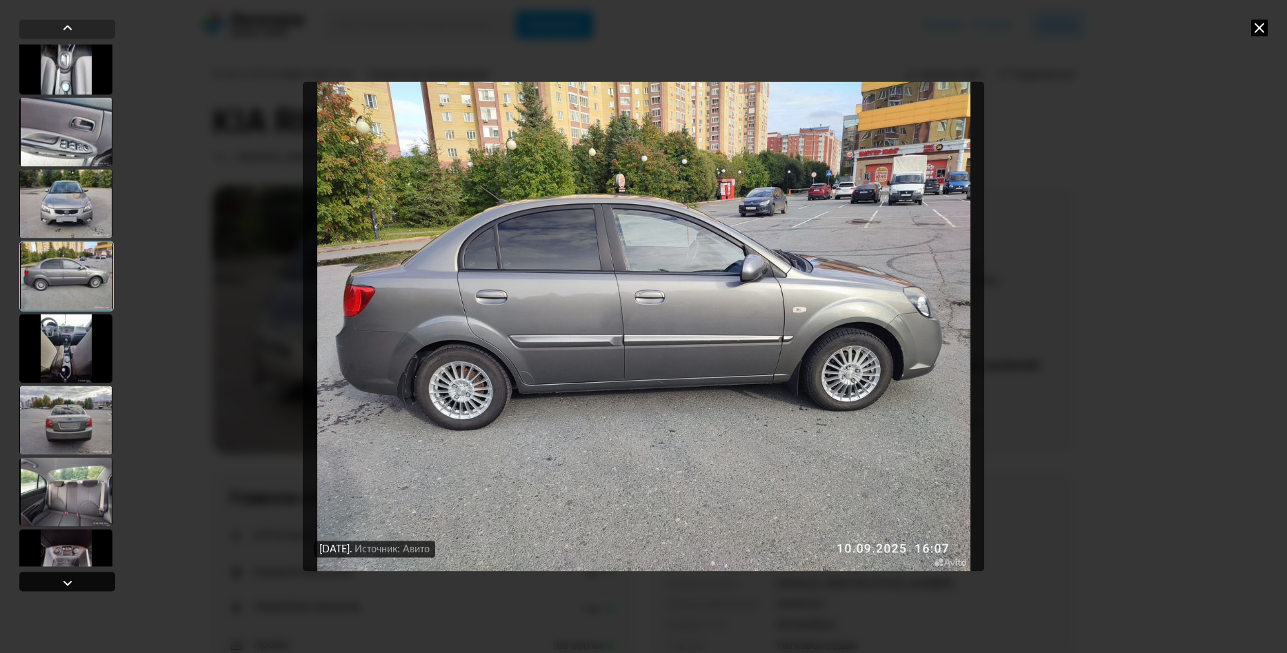
click at [69, 583] on div at bounding box center [67, 583] width 17 height 17
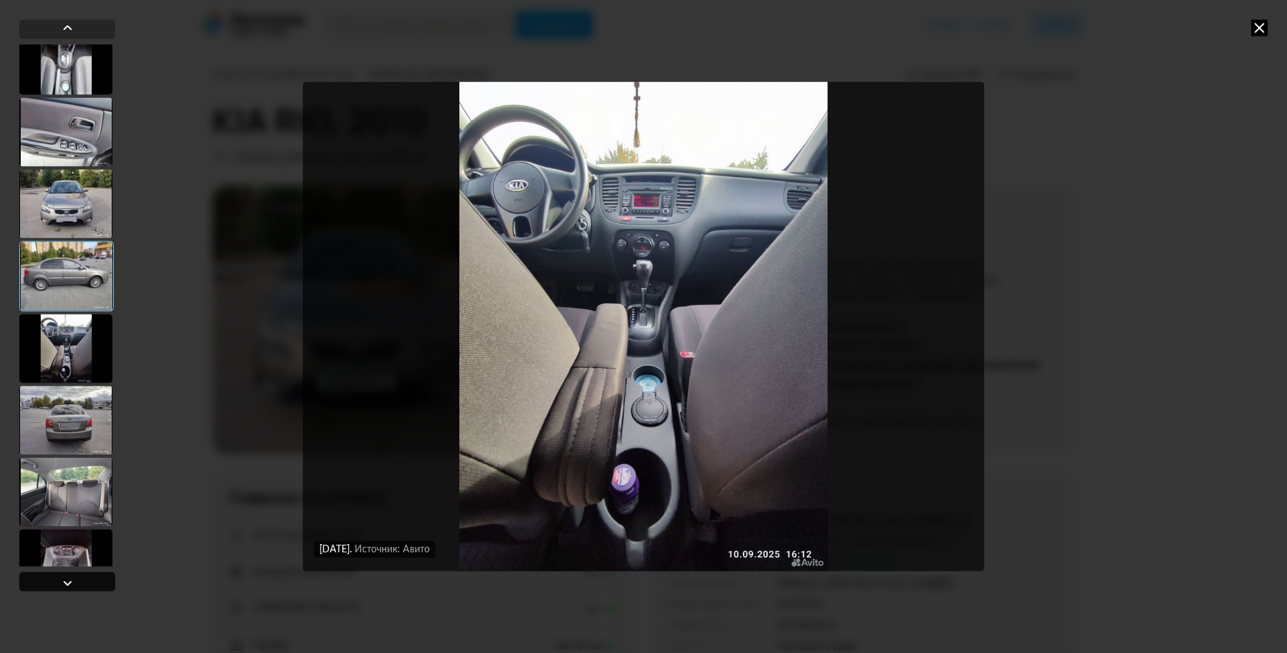
click at [69, 583] on div at bounding box center [67, 583] width 17 height 17
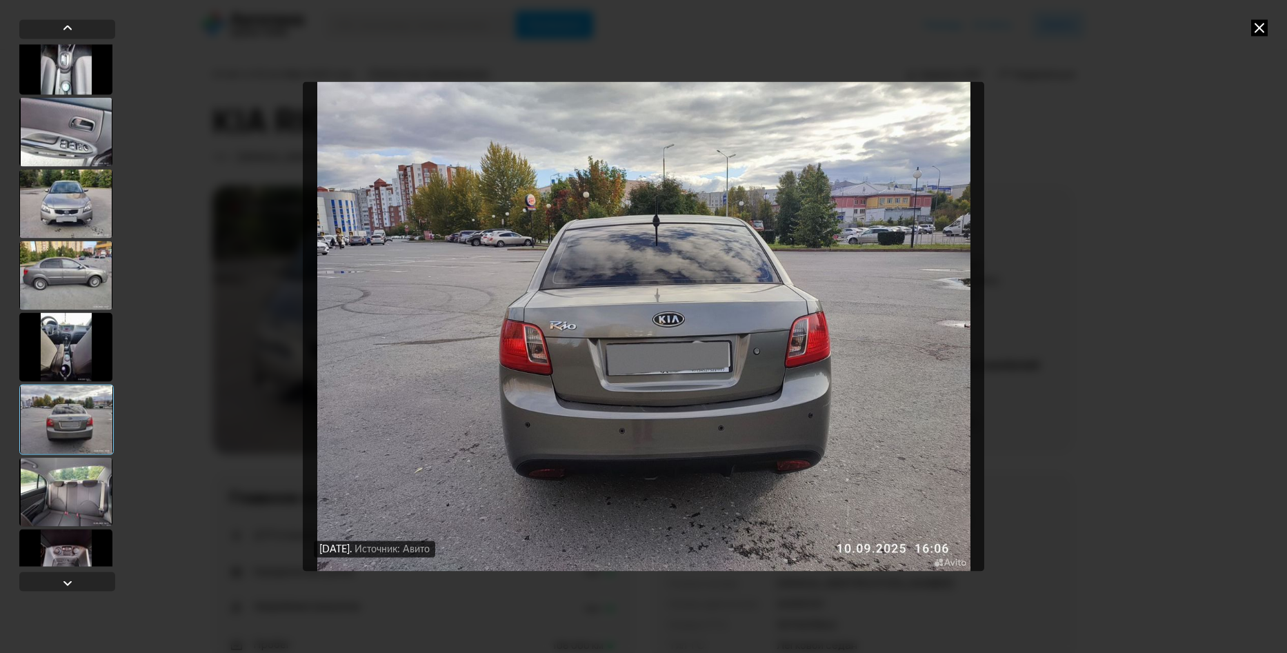
click at [239, 461] on div "[DATE] Источник: Авито [DATE] Источник: Авито [DATE] Источник: Авито [DATE] Ист…" at bounding box center [643, 326] width 1287 height 653
click at [1263, 26] on icon at bounding box center [1259, 27] width 17 height 17
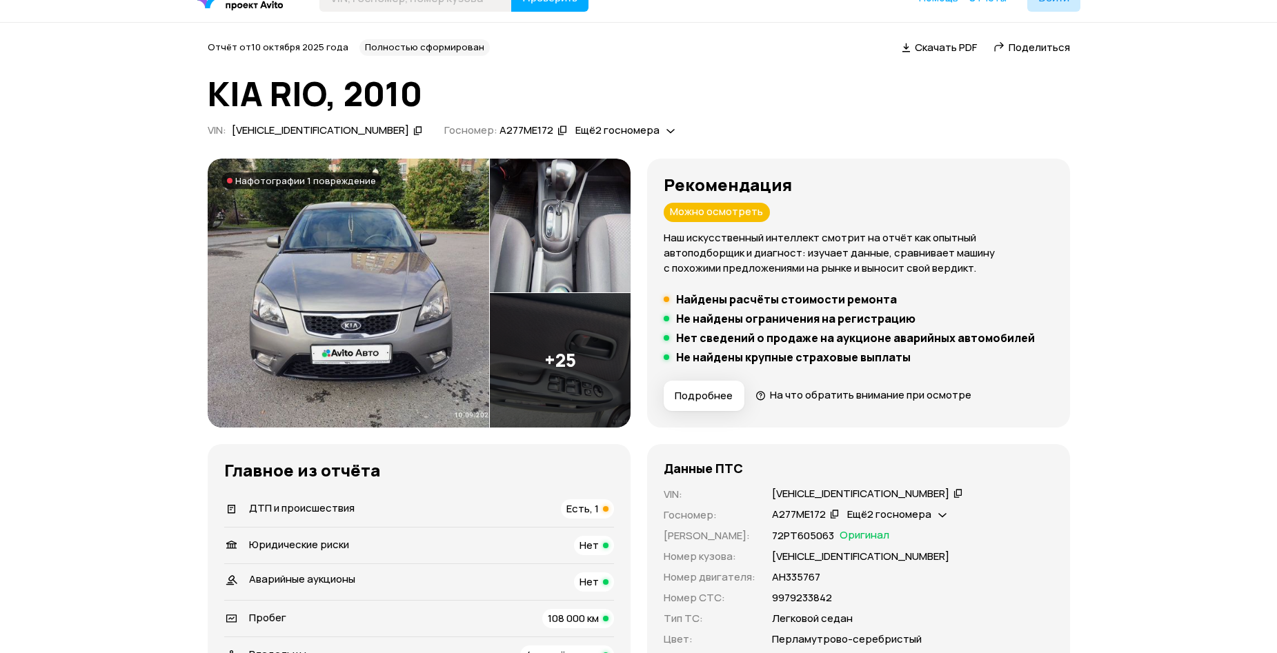
scroll to position [138, 0]
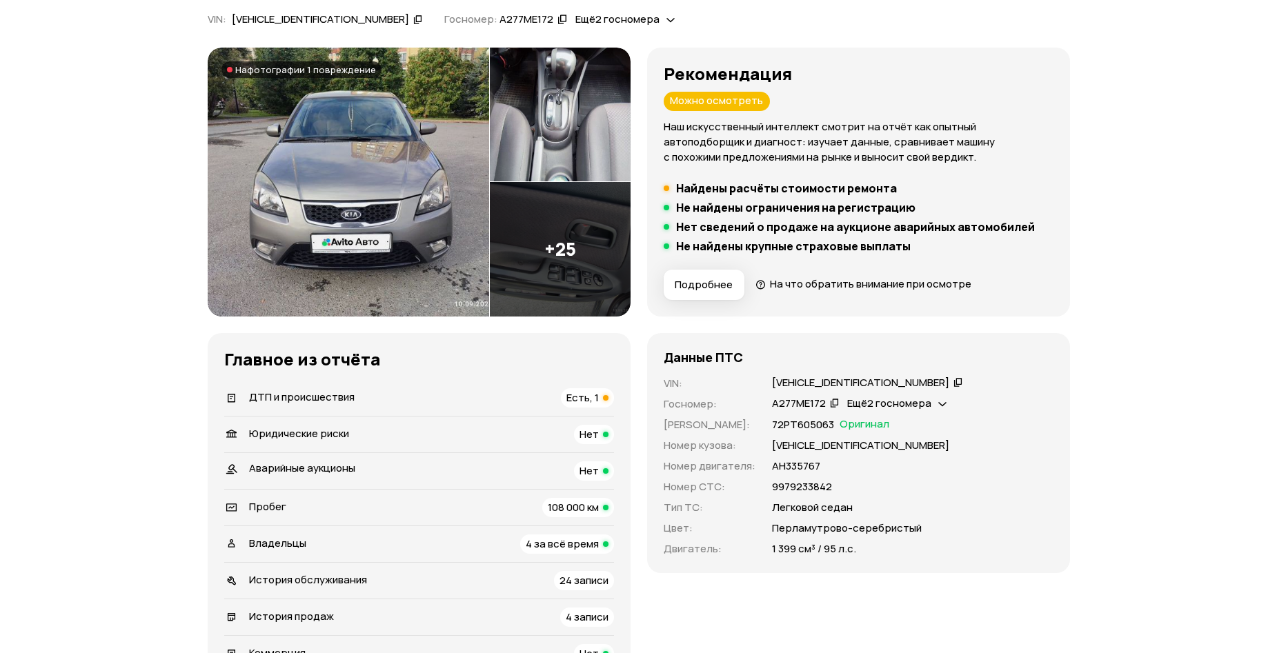
click at [596, 397] on span "Есть, 1" at bounding box center [582, 397] width 32 height 14
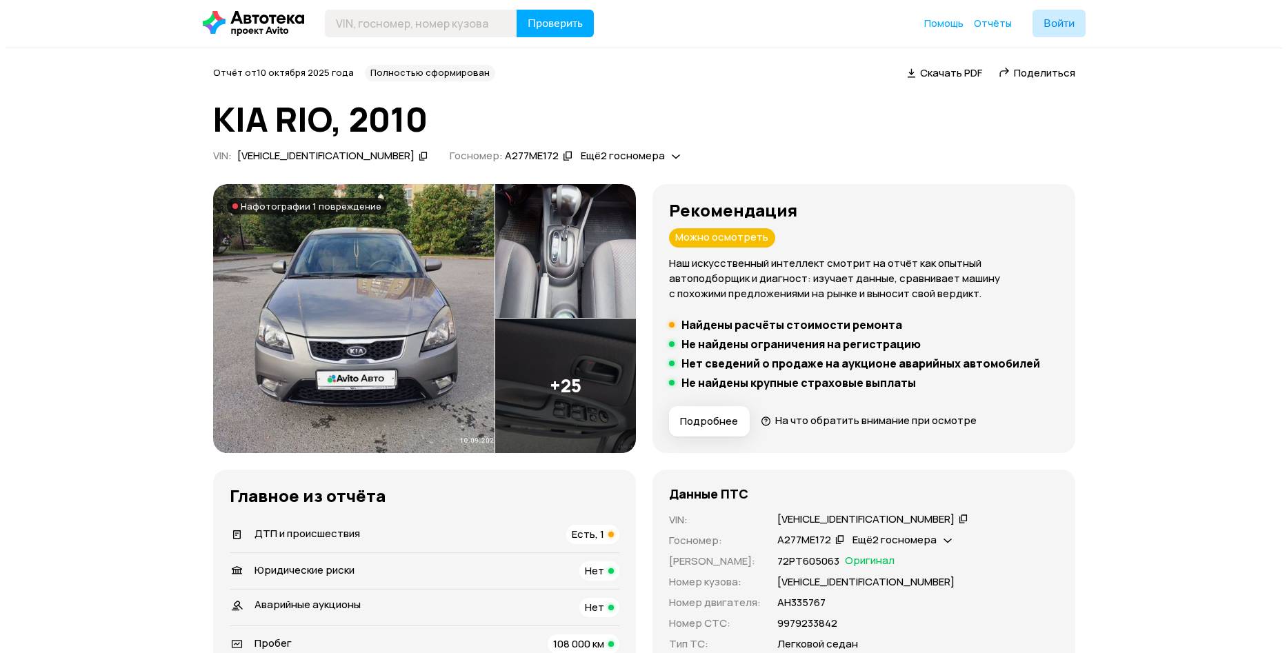
scroll to position [0, 0]
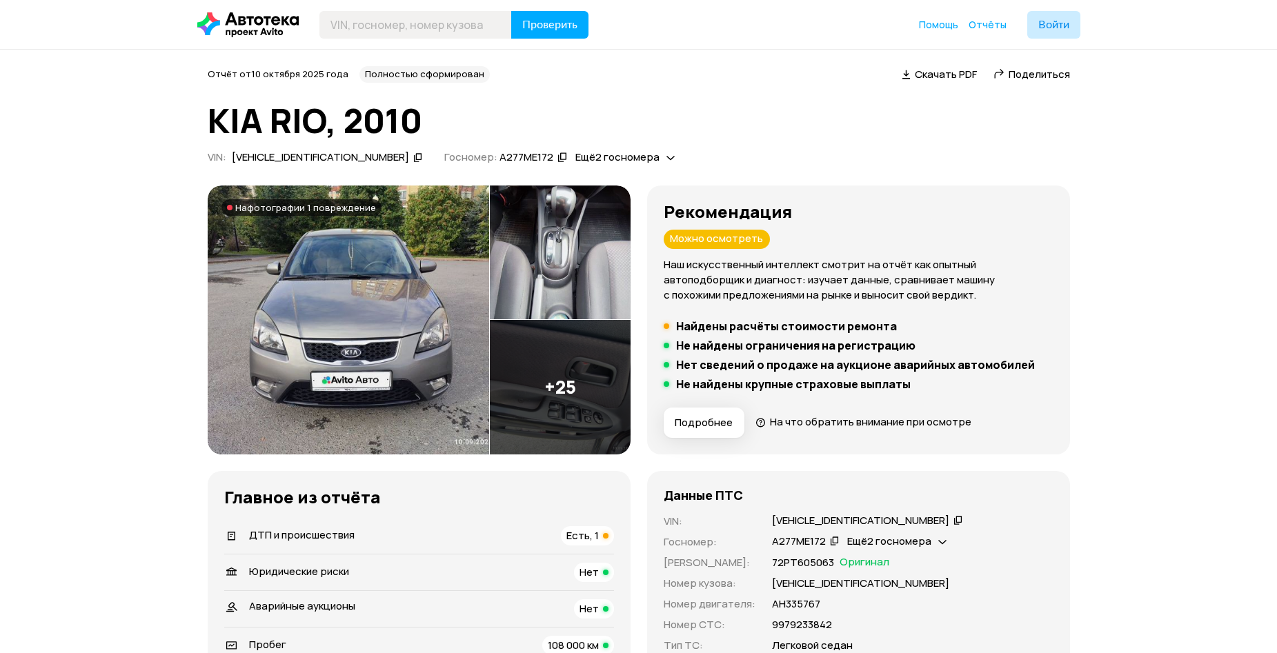
click at [428, 322] on img at bounding box center [348, 320] width 281 height 269
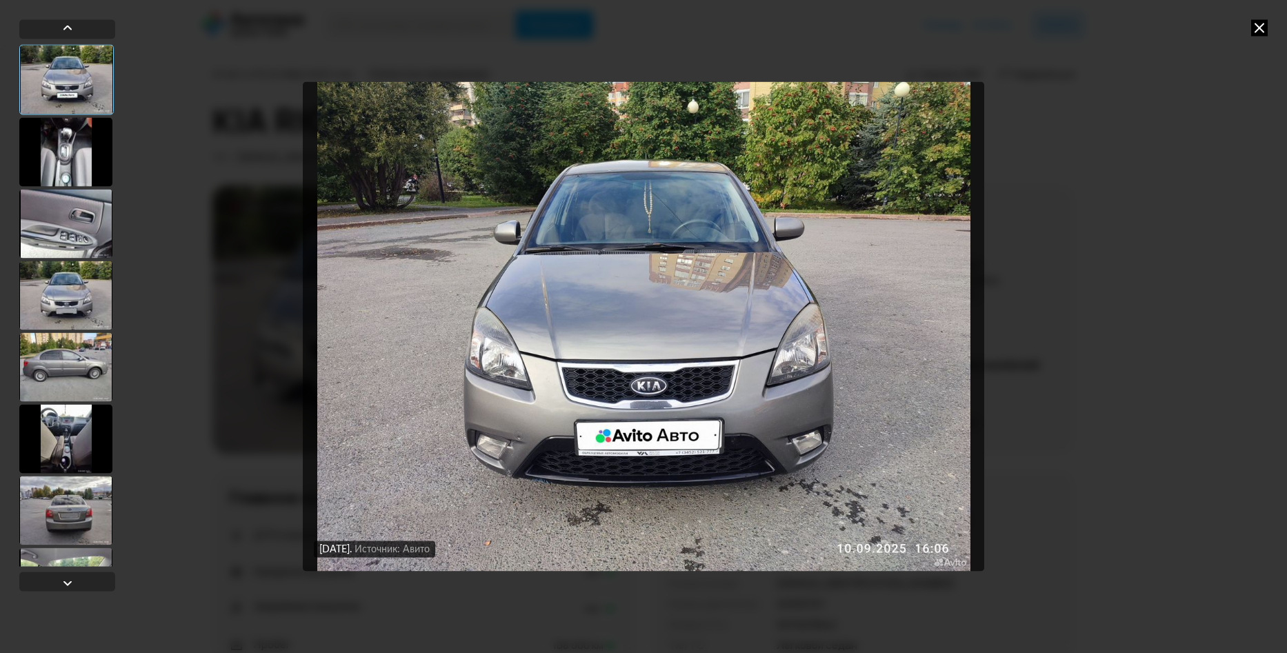
click at [229, 292] on div "[DATE] Источник: Авито [DATE] Источник: Авито" at bounding box center [643, 326] width 1287 height 653
click at [1266, 21] on icon at bounding box center [1259, 27] width 17 height 17
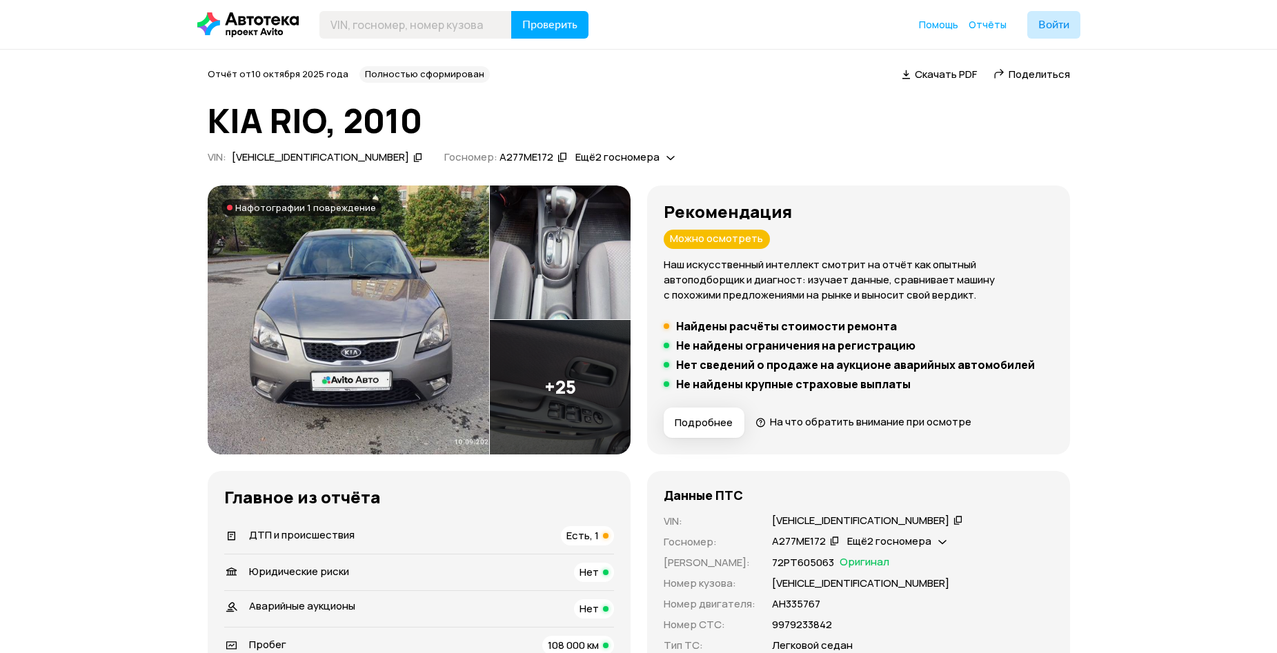
click at [365, 290] on img at bounding box center [348, 320] width 281 height 269
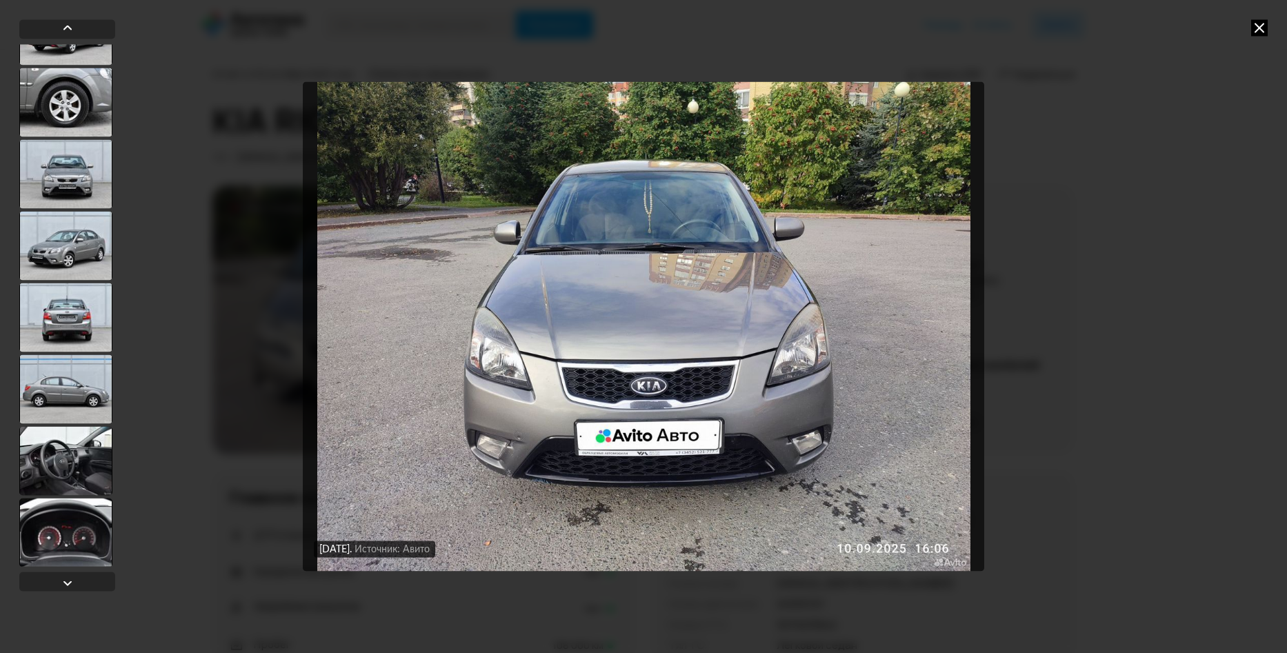
scroll to position [1487, 0]
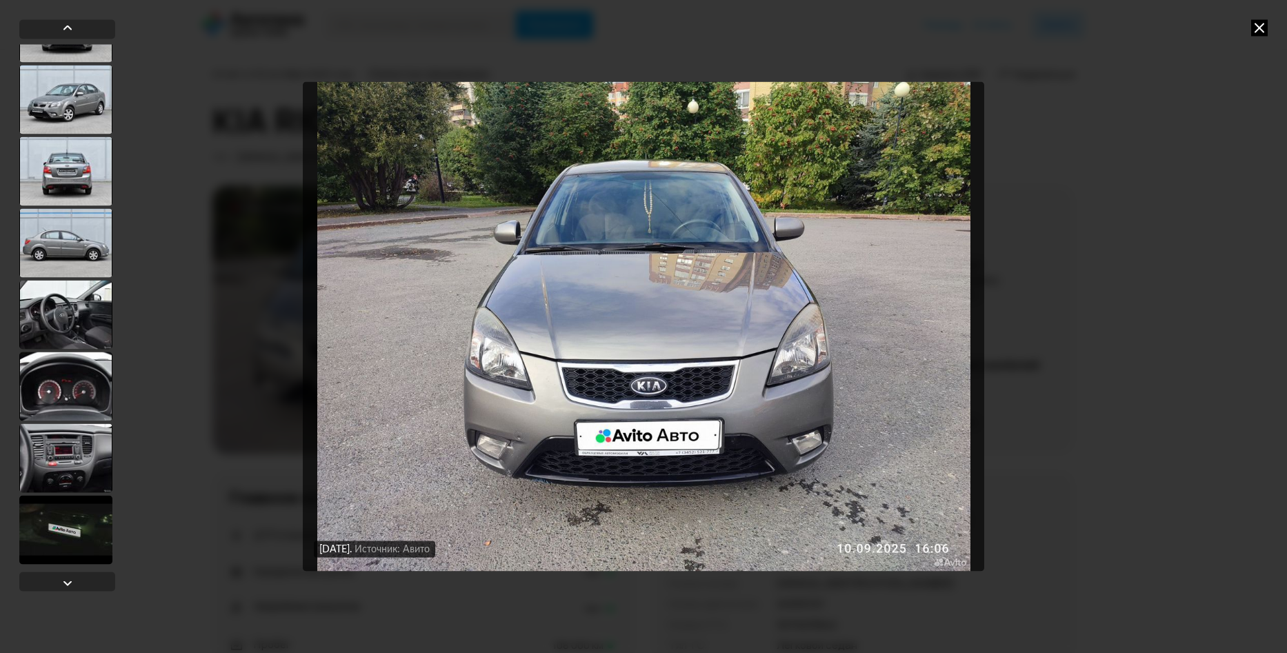
click at [57, 526] on div at bounding box center [65, 529] width 93 height 69
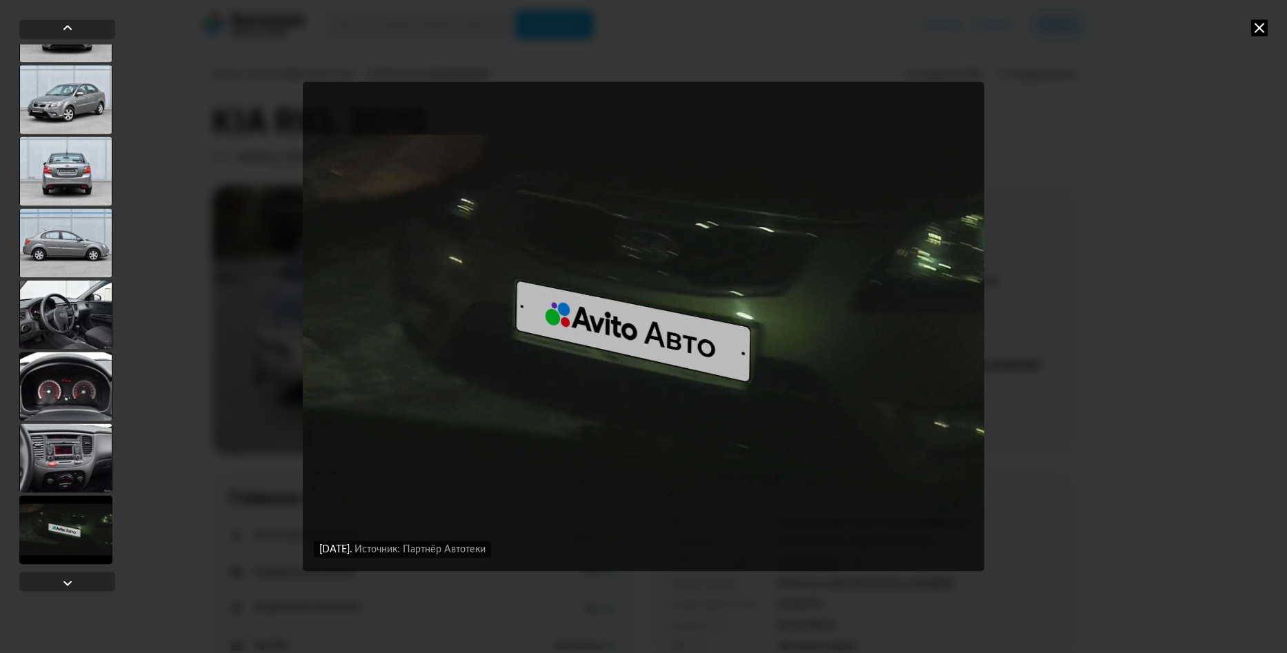
scroll to position [1485, 0]
click at [1221, 77] on div "[DATE] Источник: Авито [DATE] Источник: Авито [DATE] Источник: Авито [DATE] Ист…" at bounding box center [643, 326] width 1287 height 653
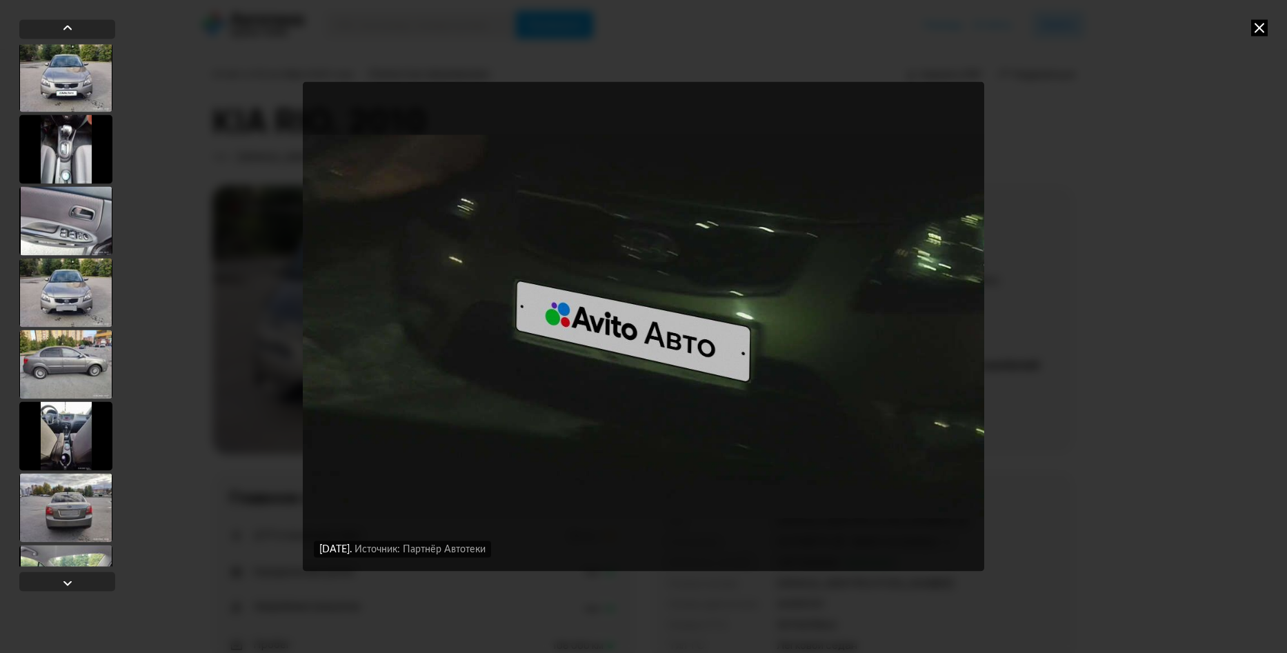
scroll to position [0, 0]
click at [77, 288] on div at bounding box center [65, 293] width 93 height 69
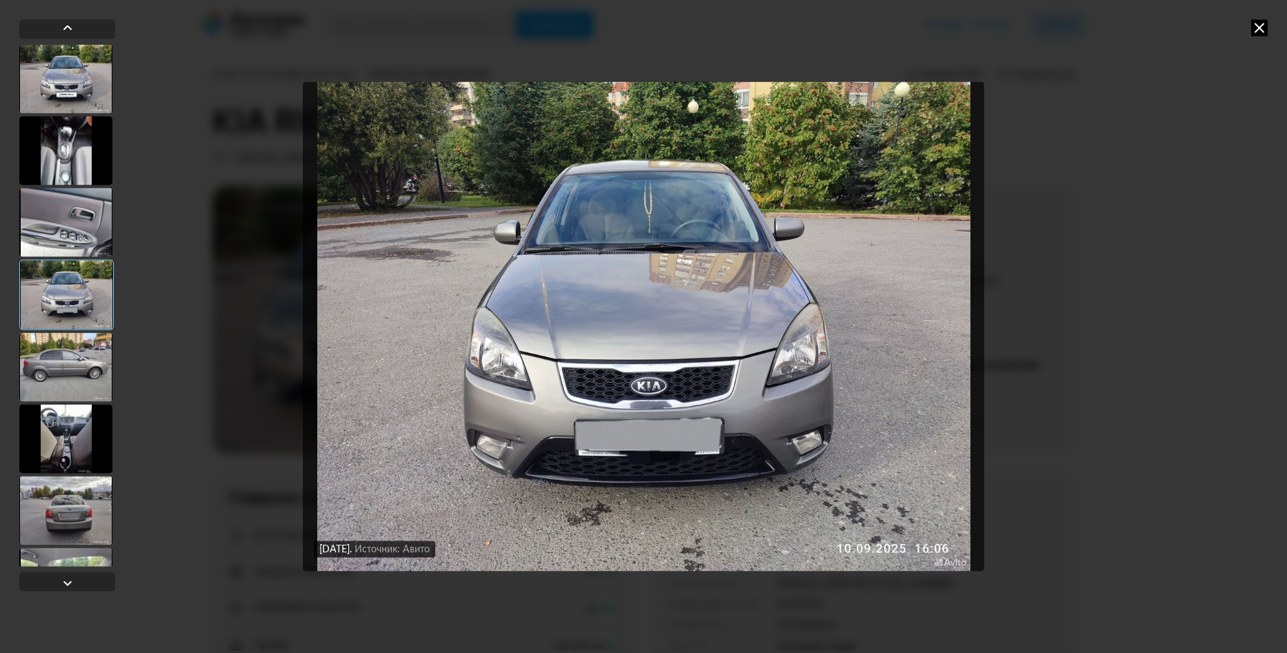
click at [61, 233] on div at bounding box center [65, 222] width 93 height 69
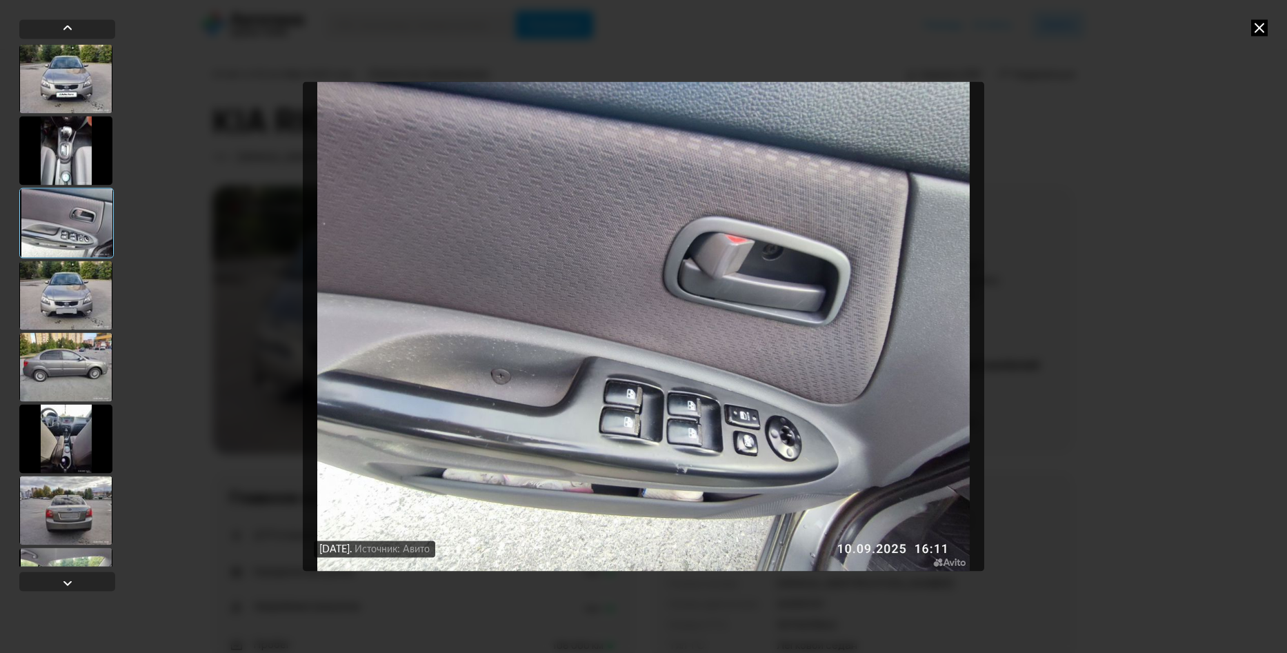
click at [70, 170] on div at bounding box center [65, 150] width 93 height 69
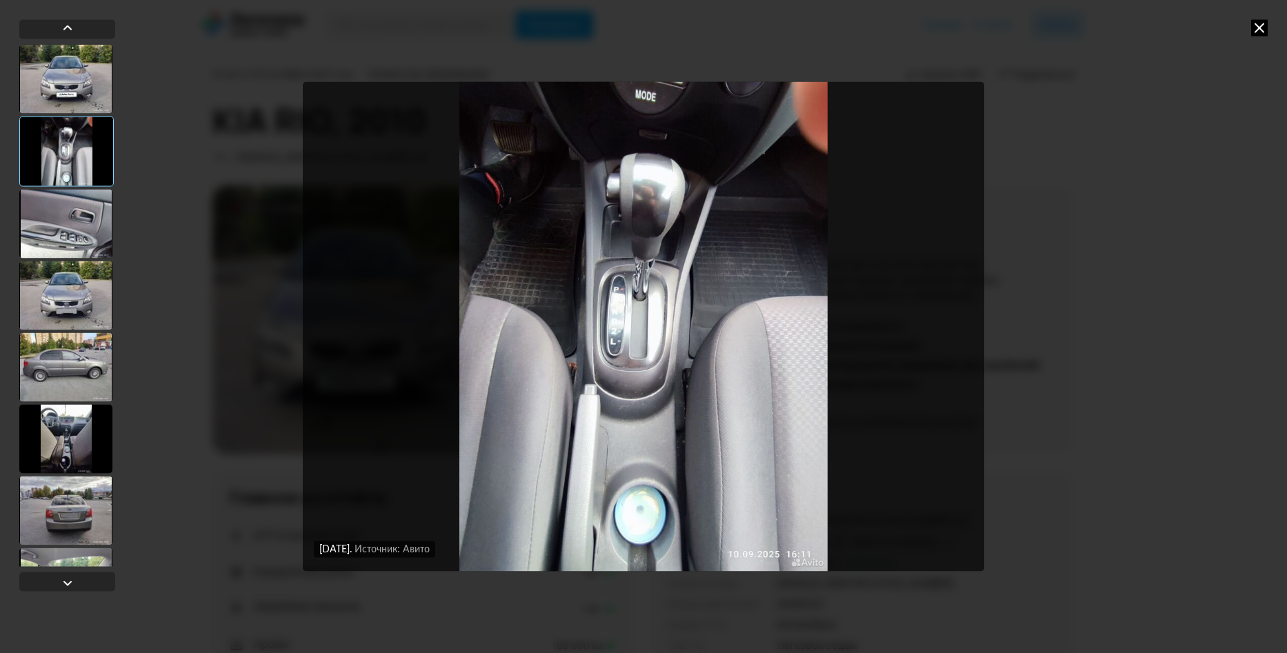
click at [68, 115] on div at bounding box center [67, 305] width 96 height 523
click at [74, 201] on div at bounding box center [65, 223] width 93 height 69
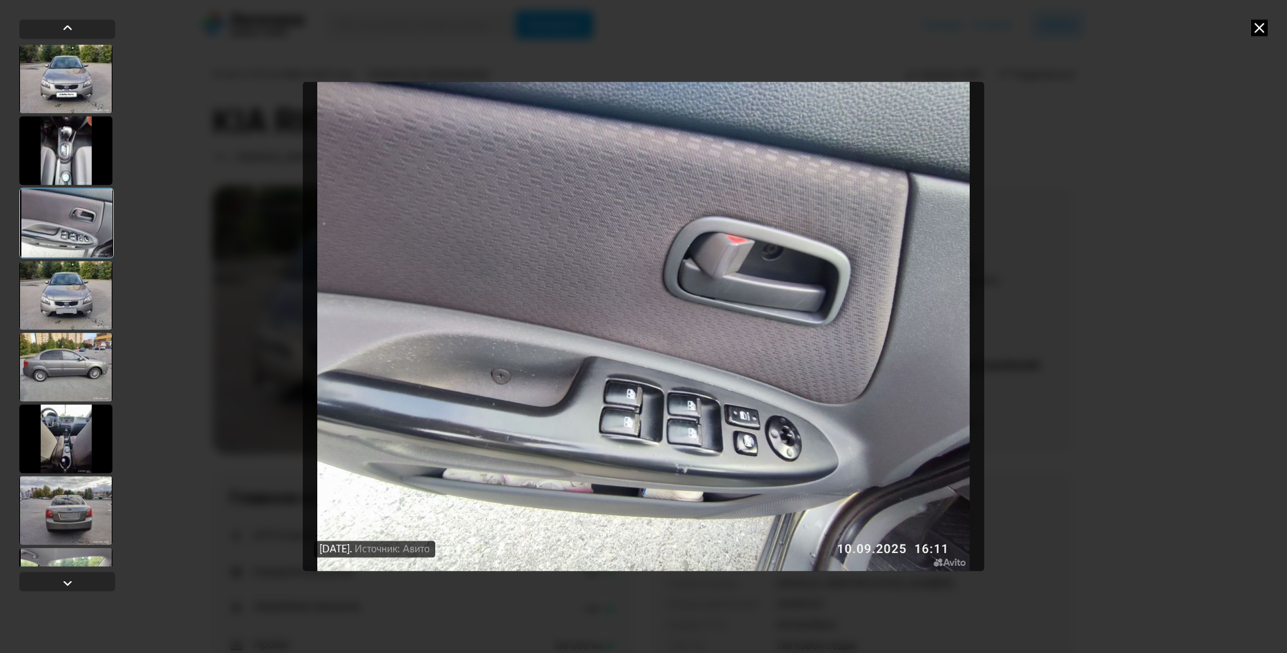
click at [76, 277] on div at bounding box center [65, 295] width 93 height 69
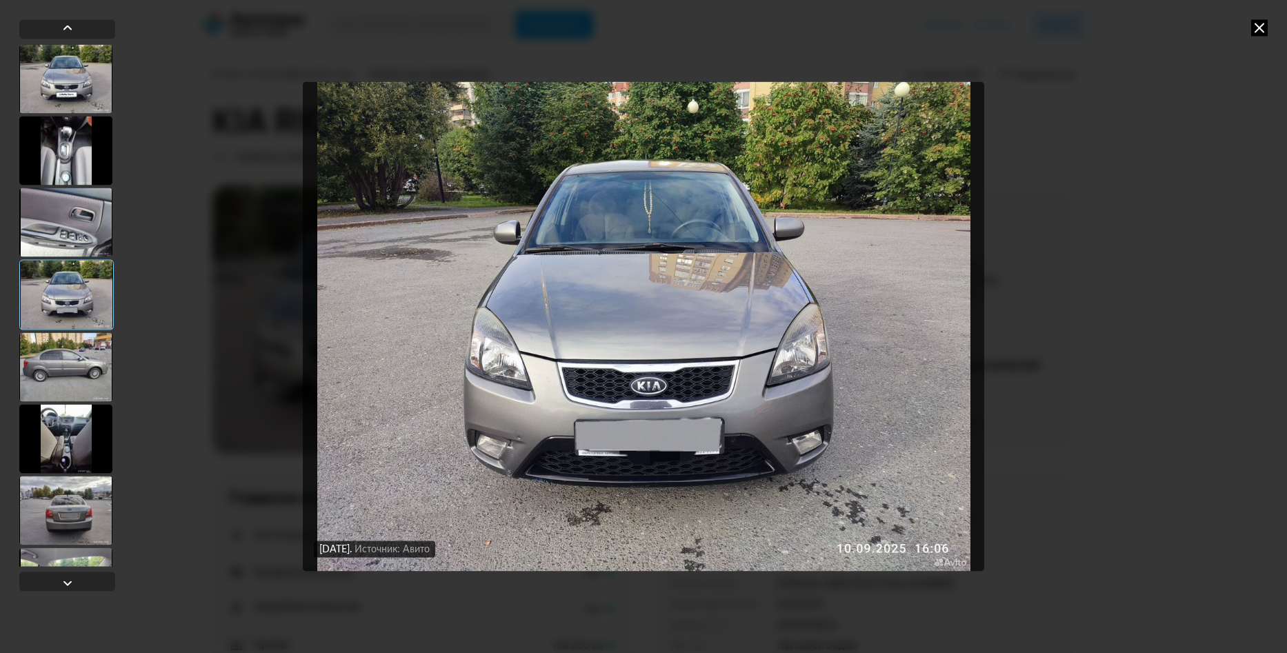
click at [74, 342] on div at bounding box center [65, 366] width 93 height 69
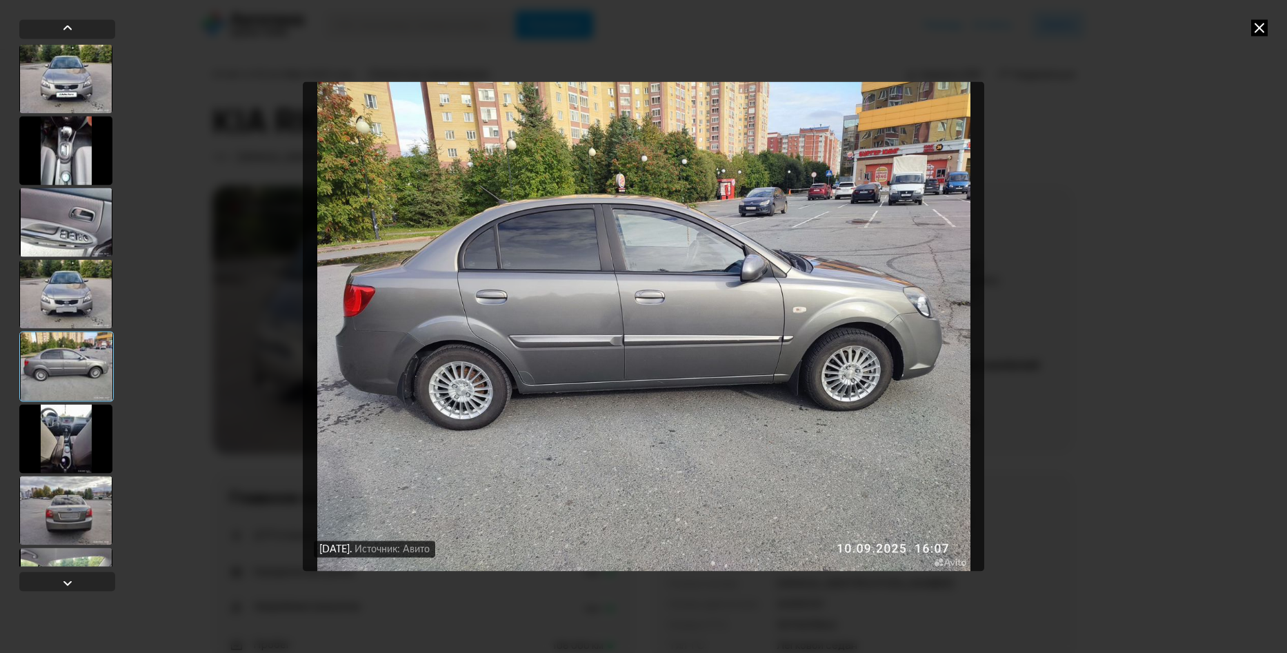
click at [74, 414] on div at bounding box center [65, 438] width 93 height 69
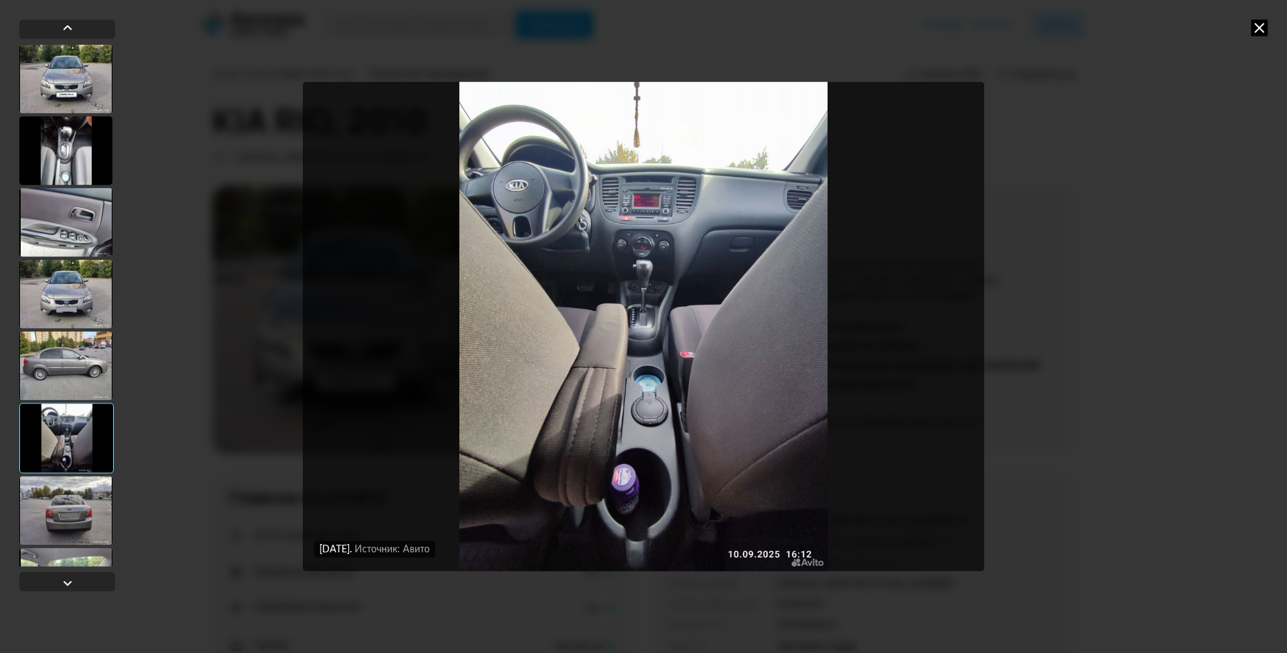
click at [86, 497] on div at bounding box center [65, 510] width 93 height 69
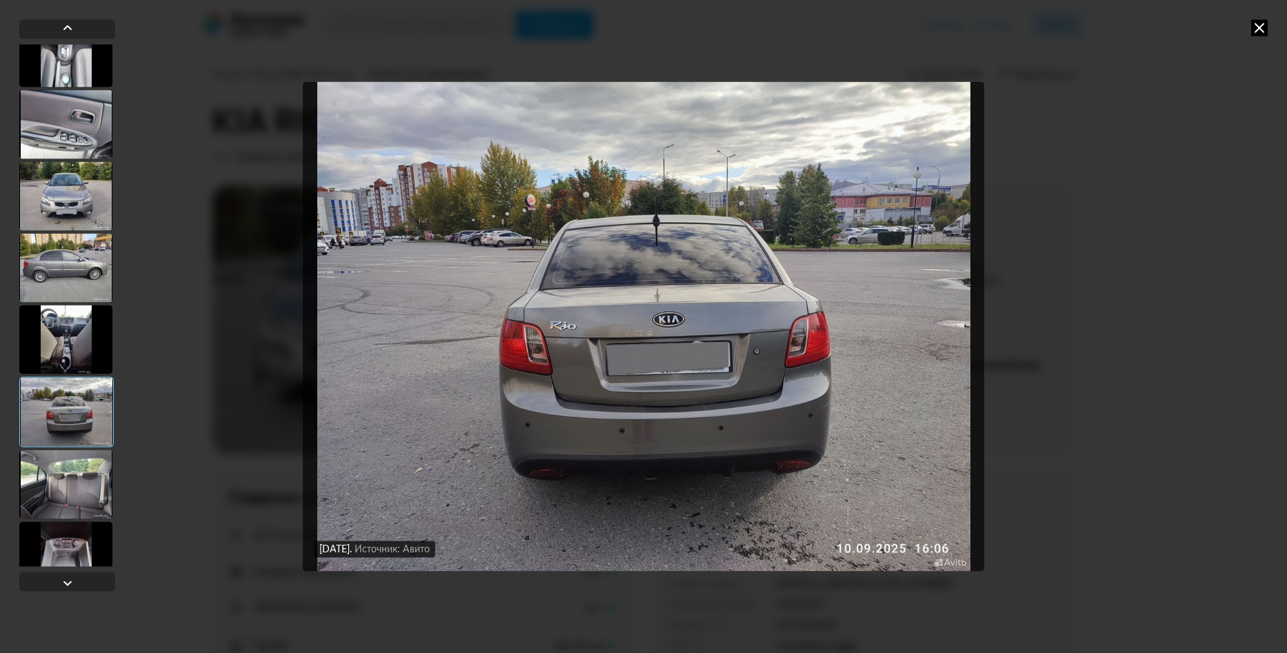
scroll to position [138, 0]
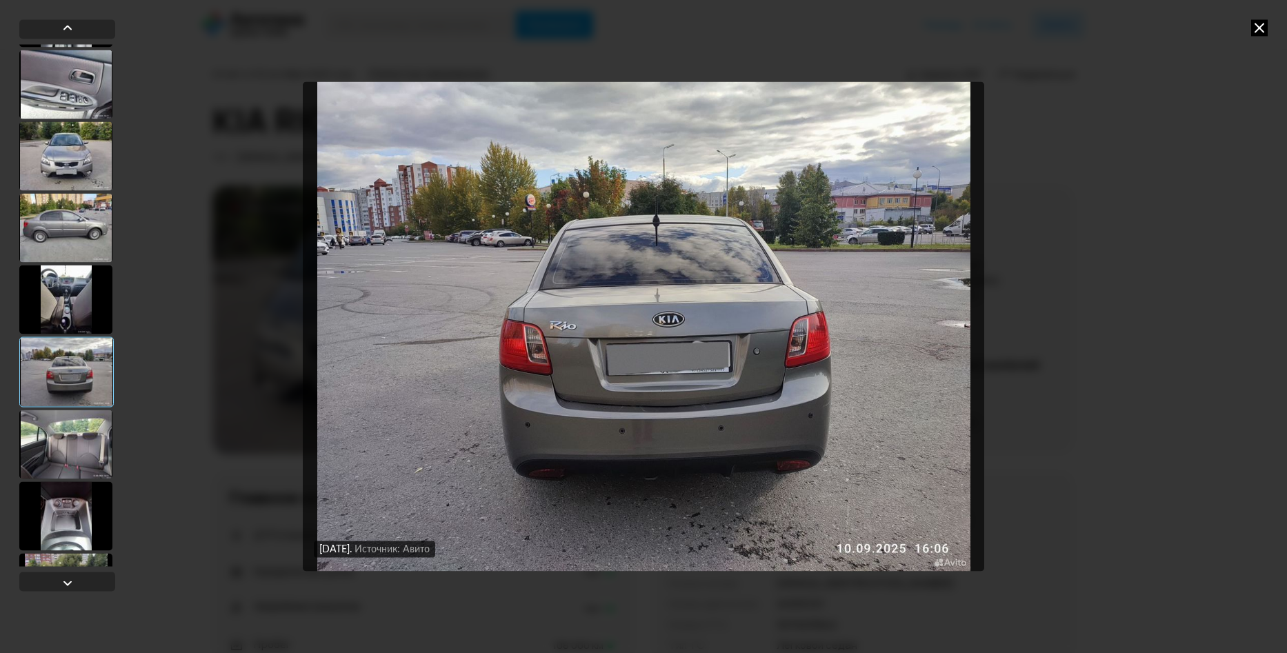
click at [61, 441] on div at bounding box center [65, 444] width 93 height 69
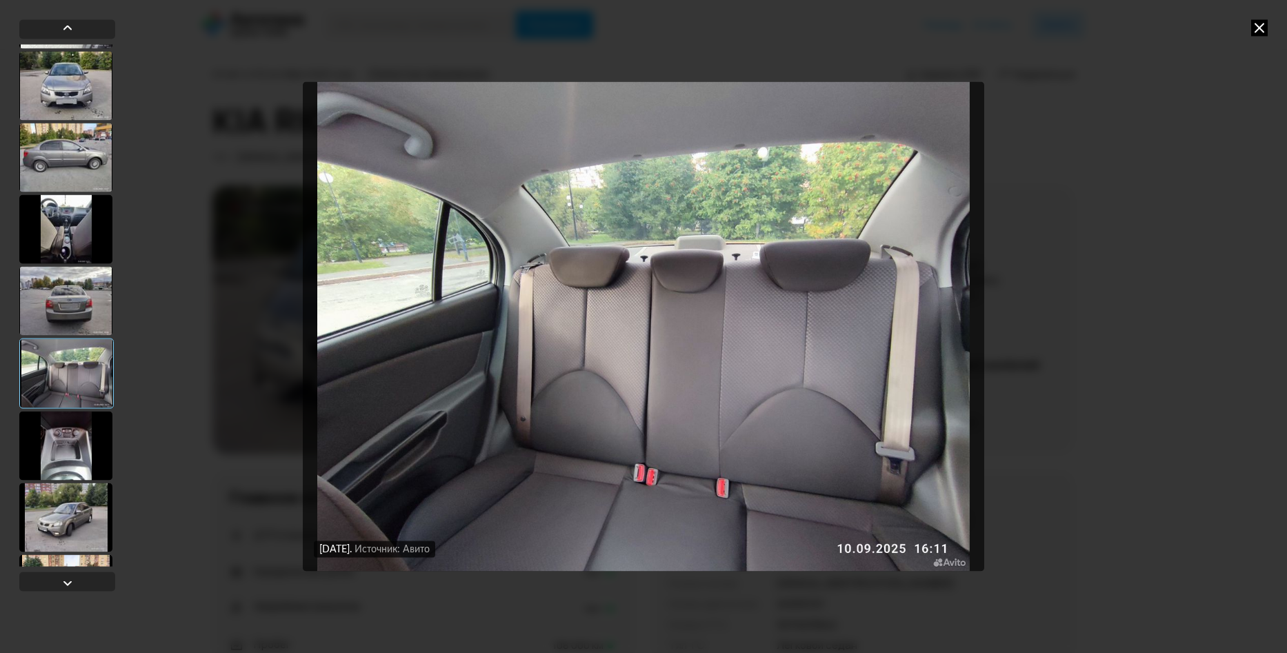
scroll to position [276, 0]
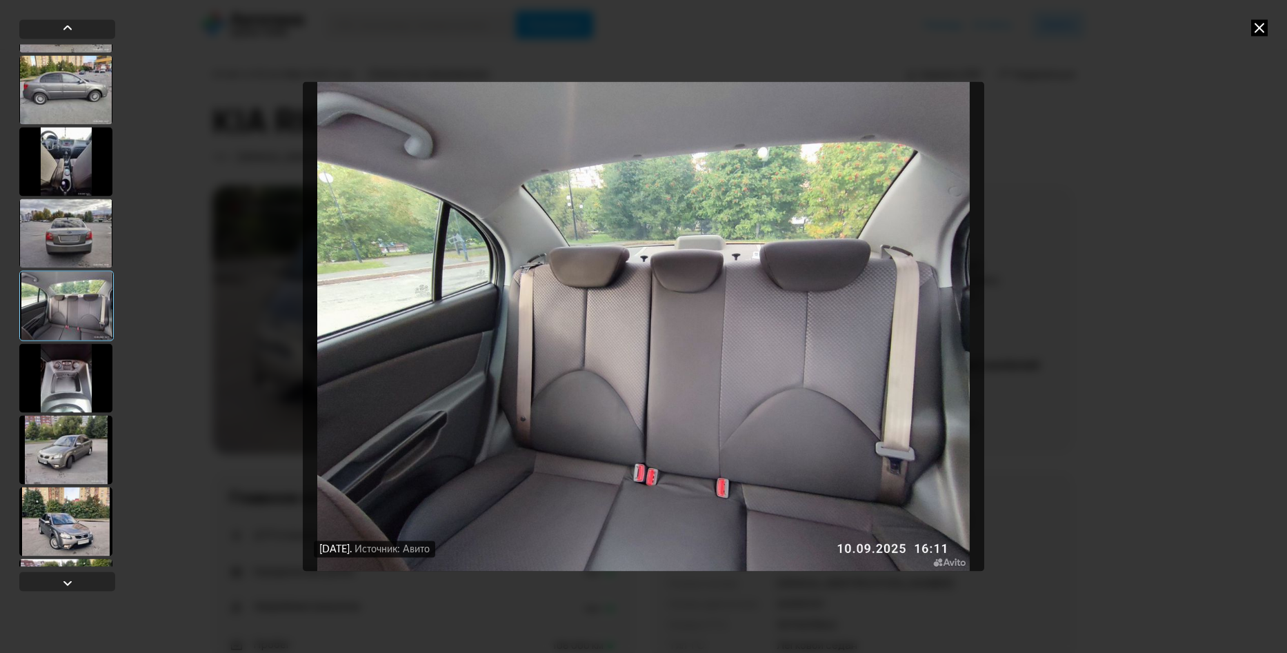
click at [83, 382] on div at bounding box center [65, 377] width 93 height 69
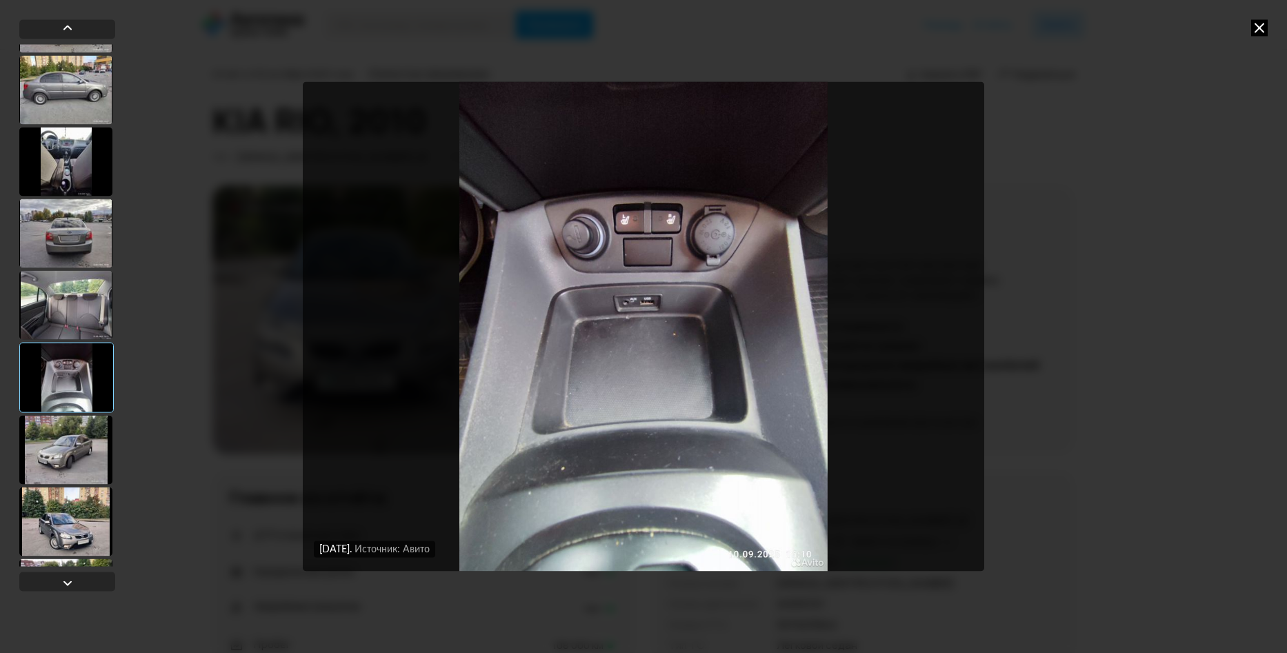
click at [83, 421] on div at bounding box center [65, 449] width 93 height 69
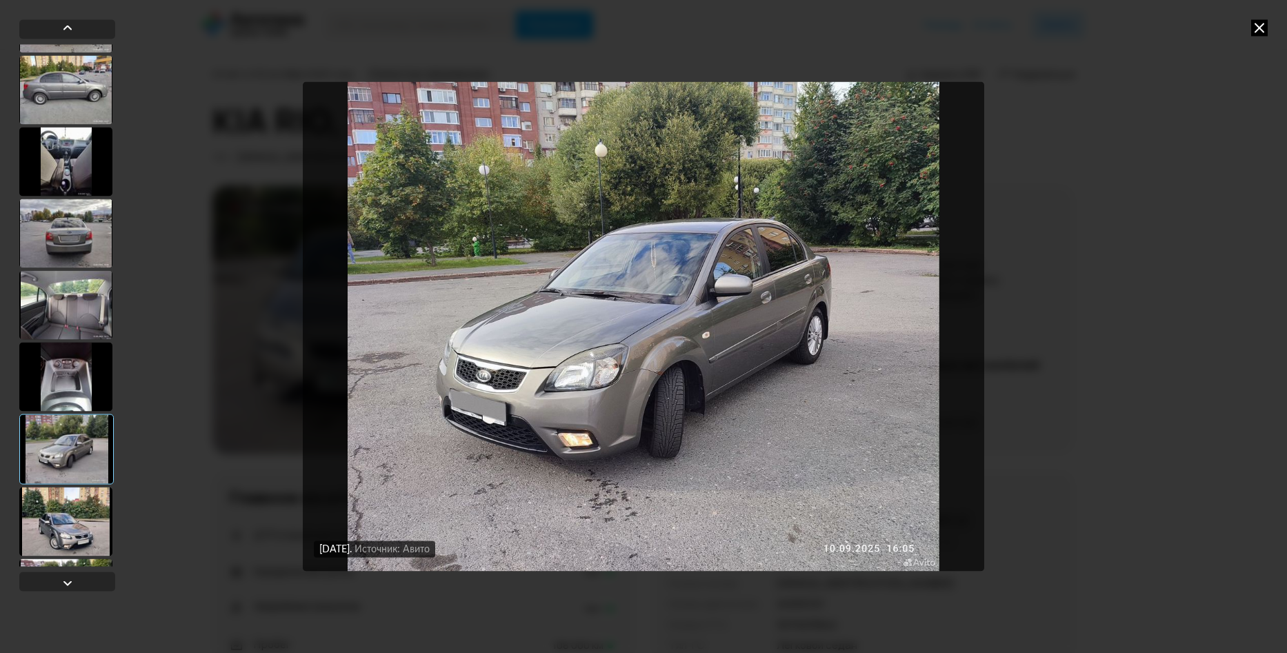
click at [77, 506] on div at bounding box center [65, 521] width 93 height 69
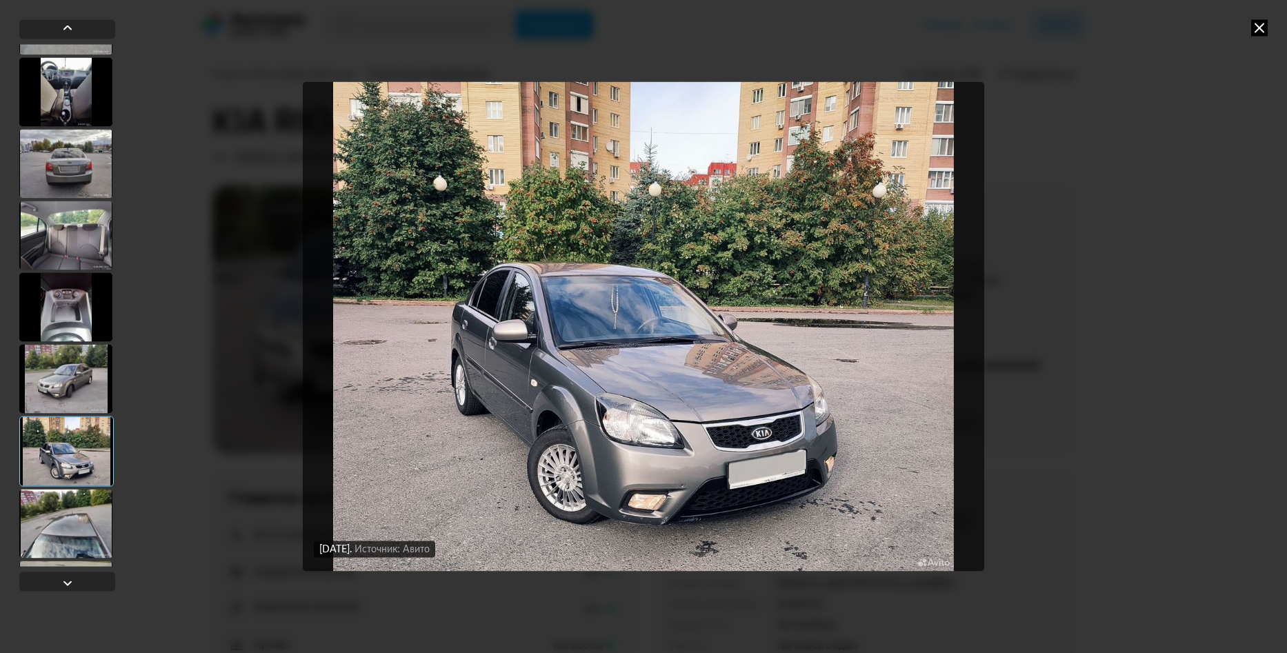
scroll to position [483, 0]
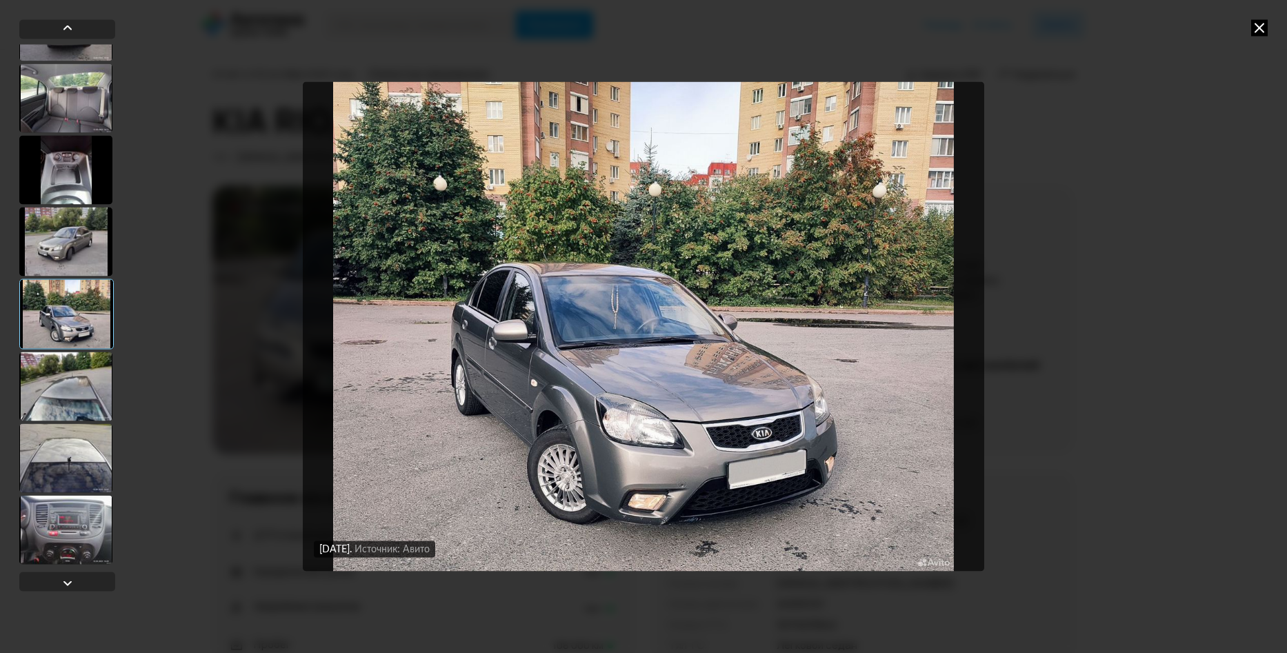
click at [86, 389] on div at bounding box center [65, 386] width 93 height 69
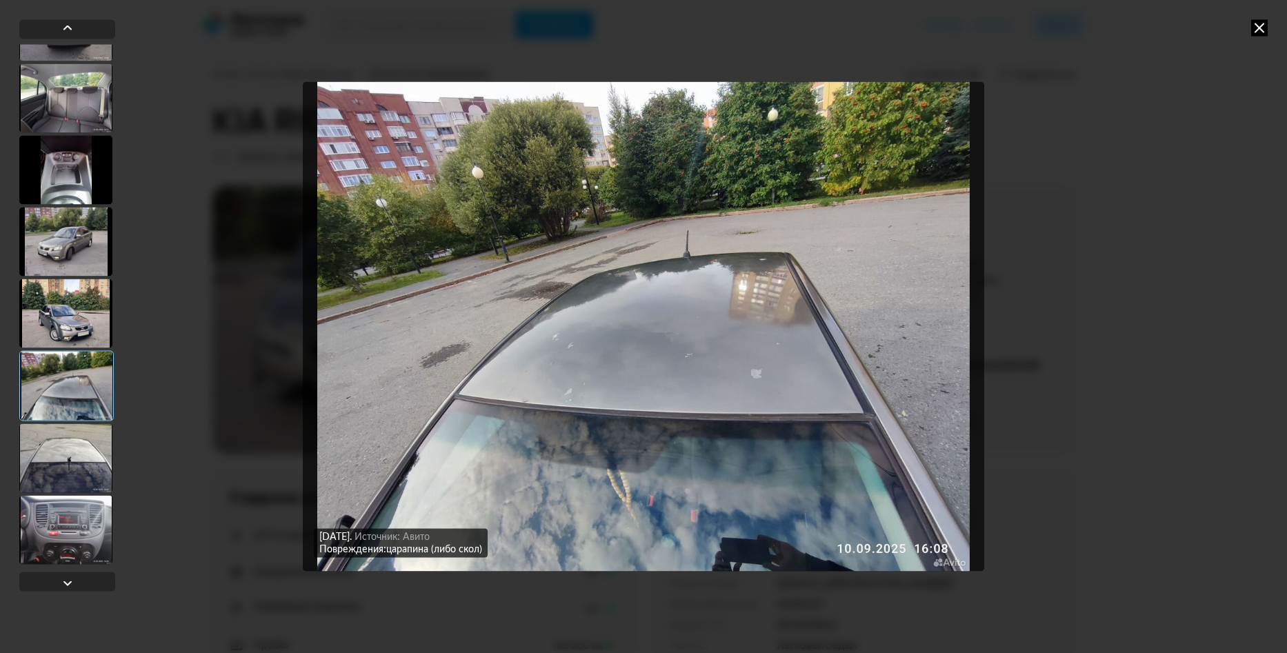
click at [57, 175] on div at bounding box center [65, 169] width 93 height 69
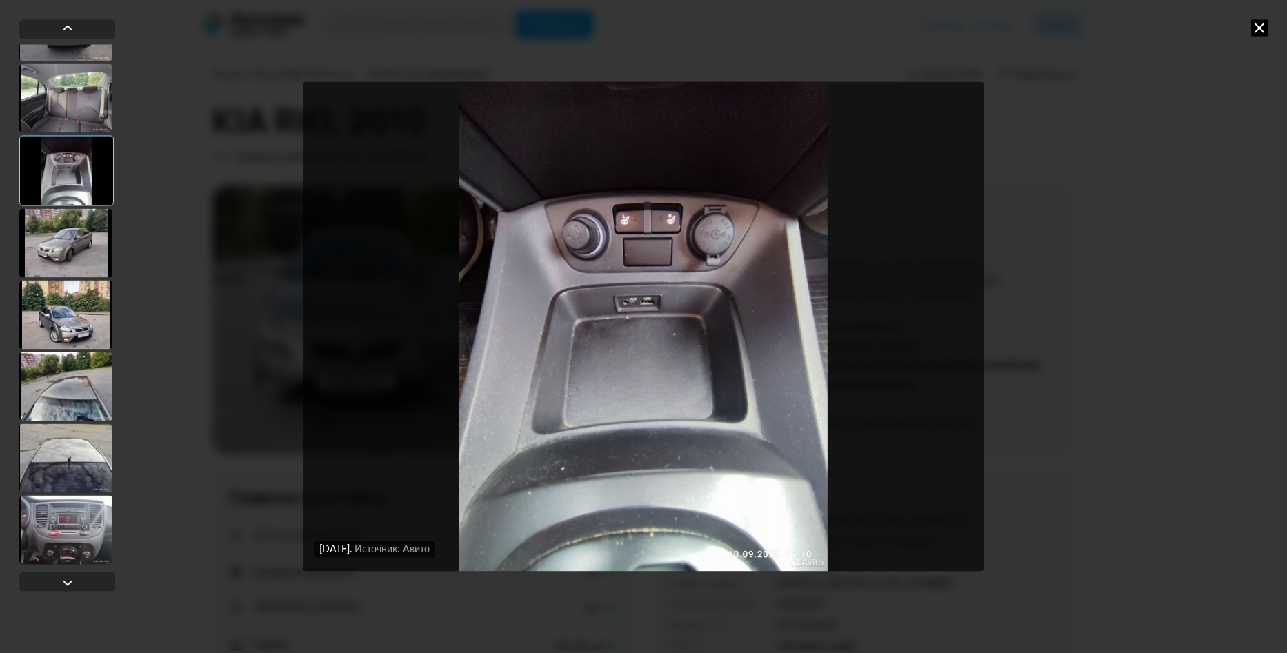
click at [68, 243] on div at bounding box center [65, 242] width 93 height 69
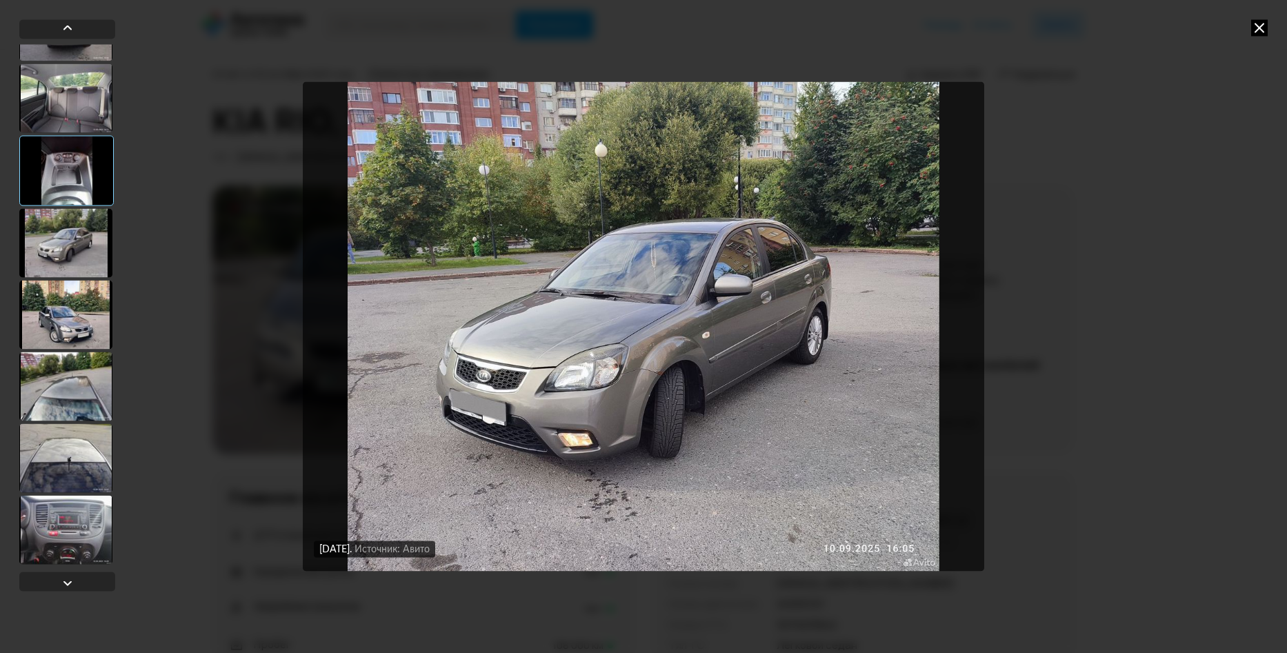
click at [46, 319] on div at bounding box center [65, 314] width 93 height 69
drag, startPoint x: 54, startPoint y: 376, endPoint x: 60, endPoint y: 412, distance: 36.3
click at [54, 377] on div at bounding box center [65, 386] width 93 height 69
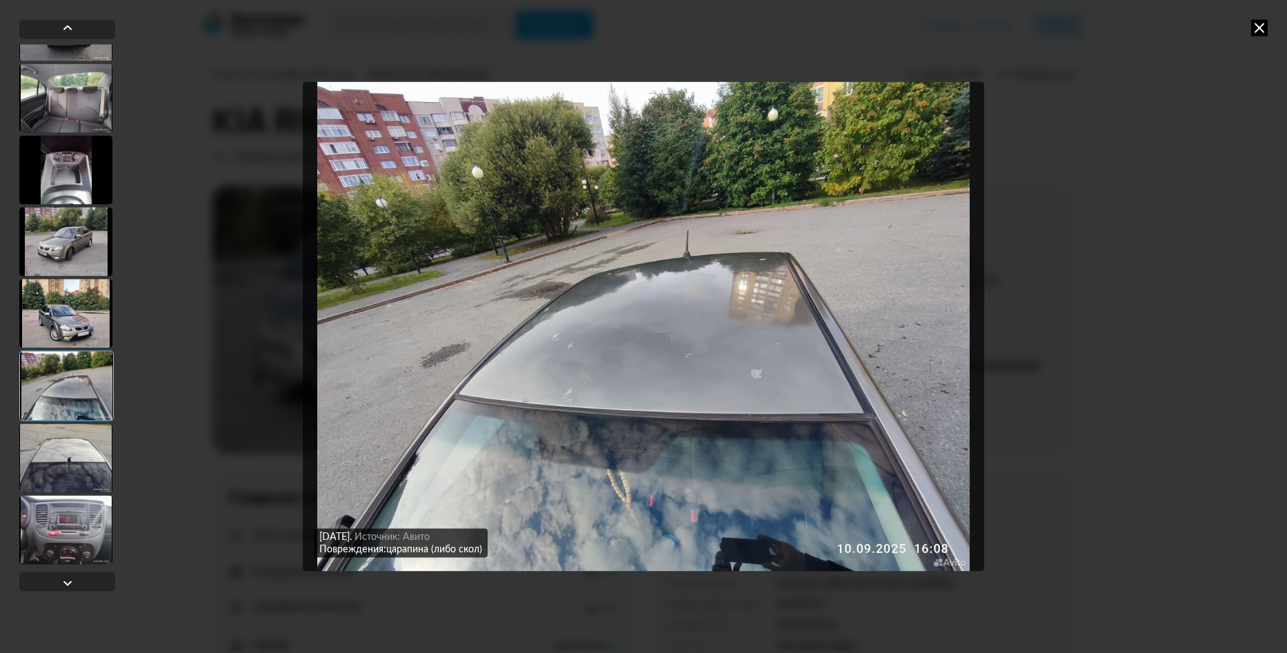
click at [67, 445] on div at bounding box center [65, 457] width 93 height 69
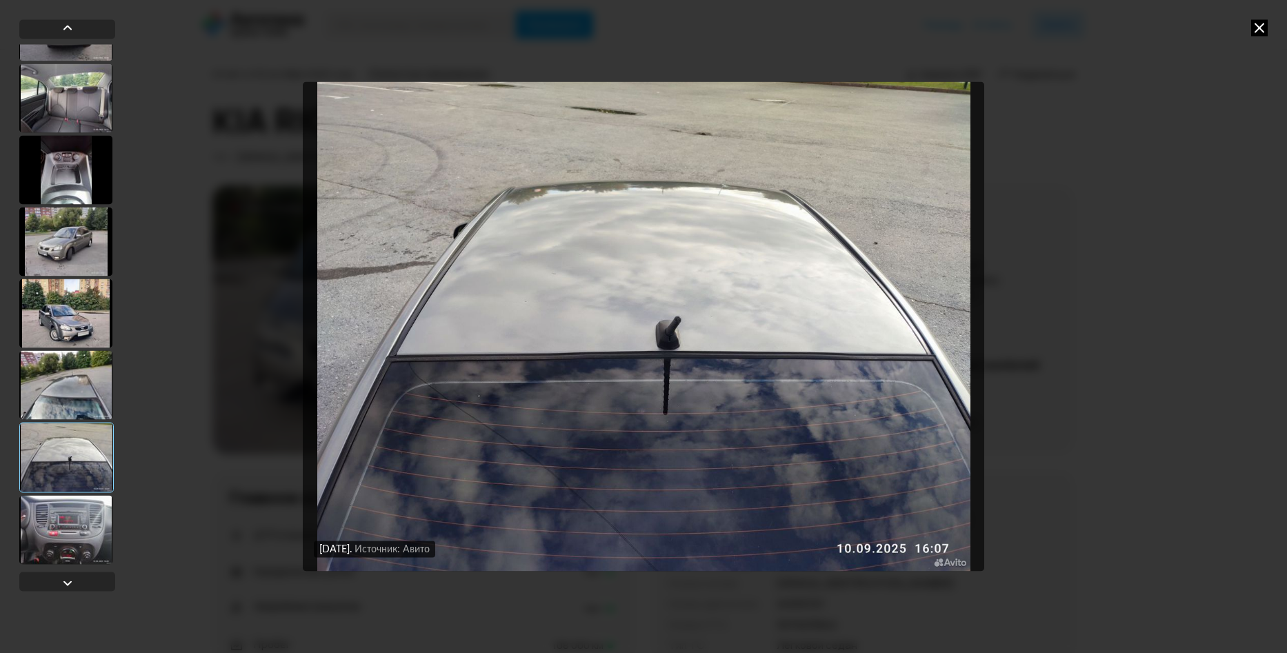
click at [72, 514] on div at bounding box center [65, 529] width 93 height 69
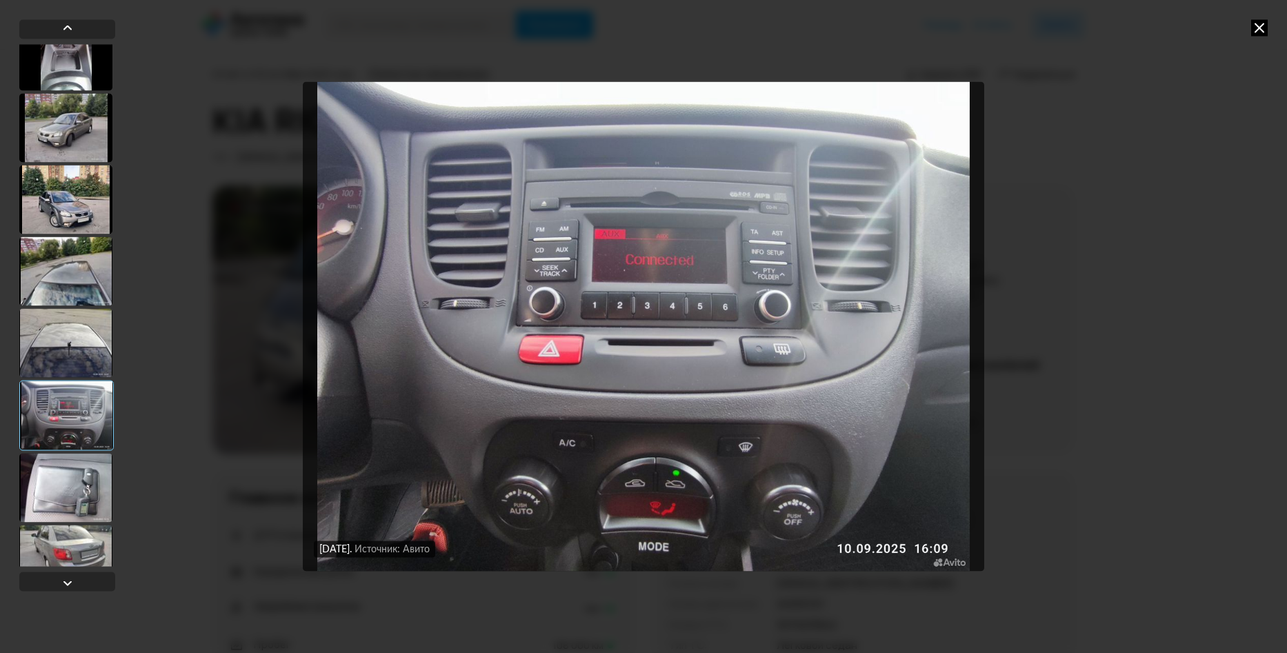
scroll to position [621, 0]
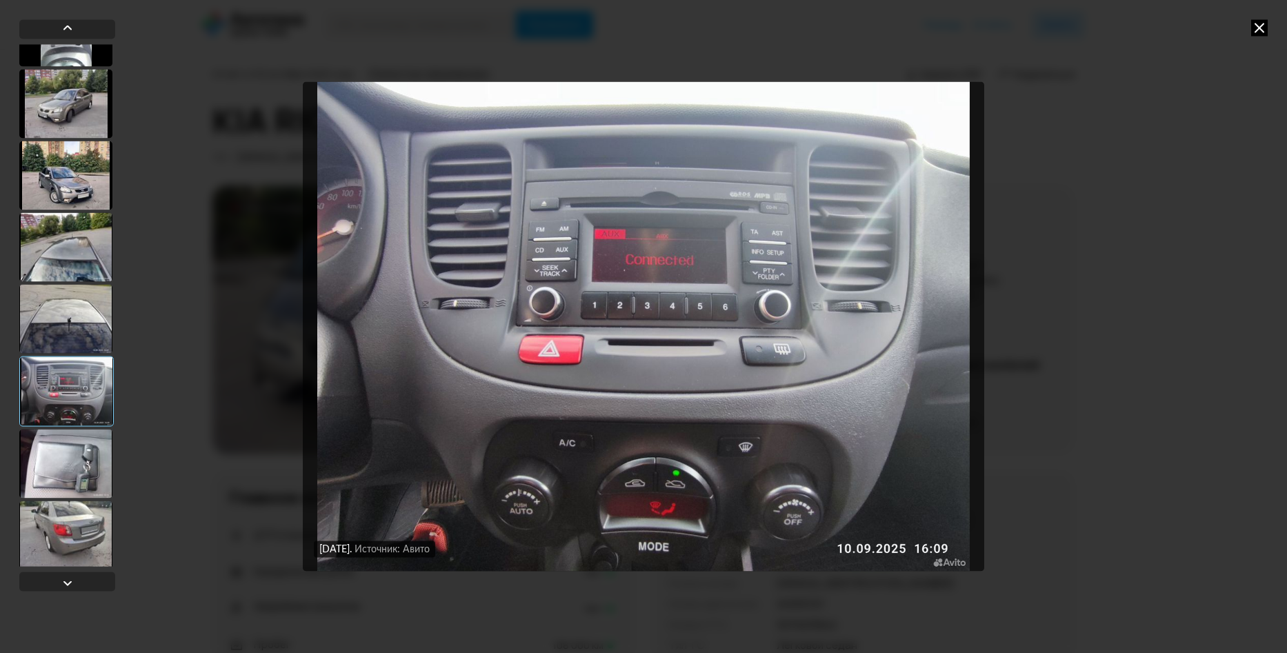
click at [77, 471] on div at bounding box center [65, 463] width 93 height 69
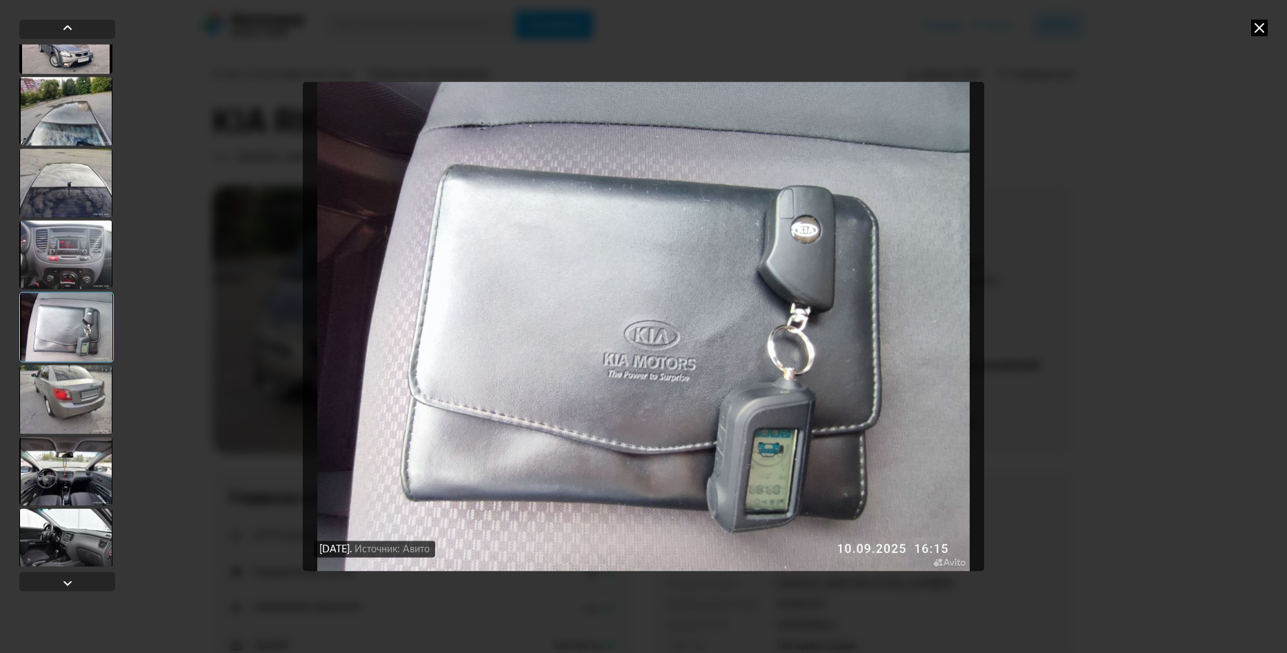
scroll to position [759, 0]
click at [74, 397] on div at bounding box center [65, 397] width 93 height 69
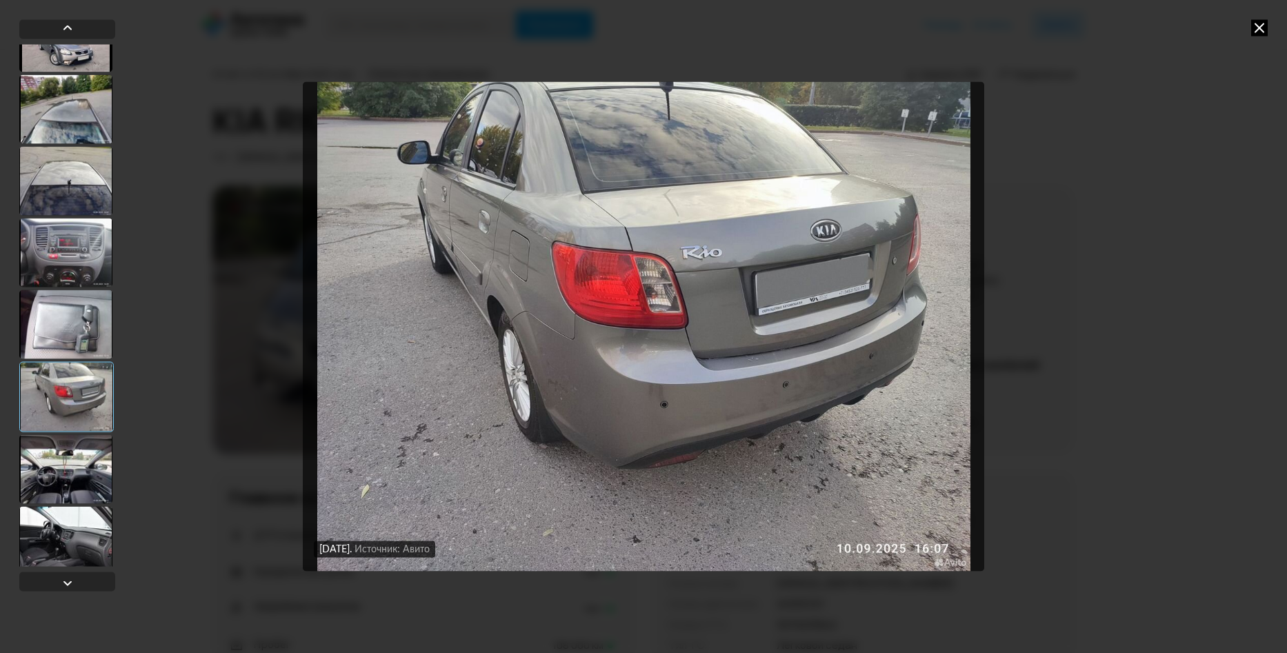
click at [72, 450] on div at bounding box center [65, 468] width 93 height 69
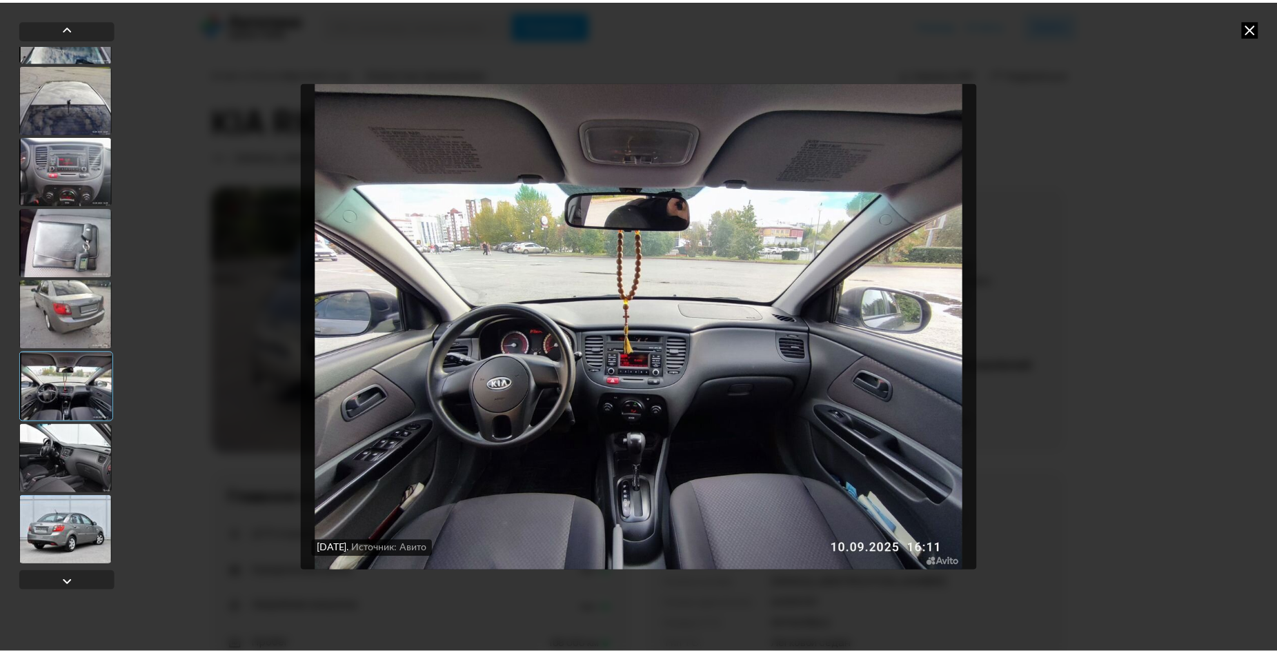
scroll to position [897, 0]
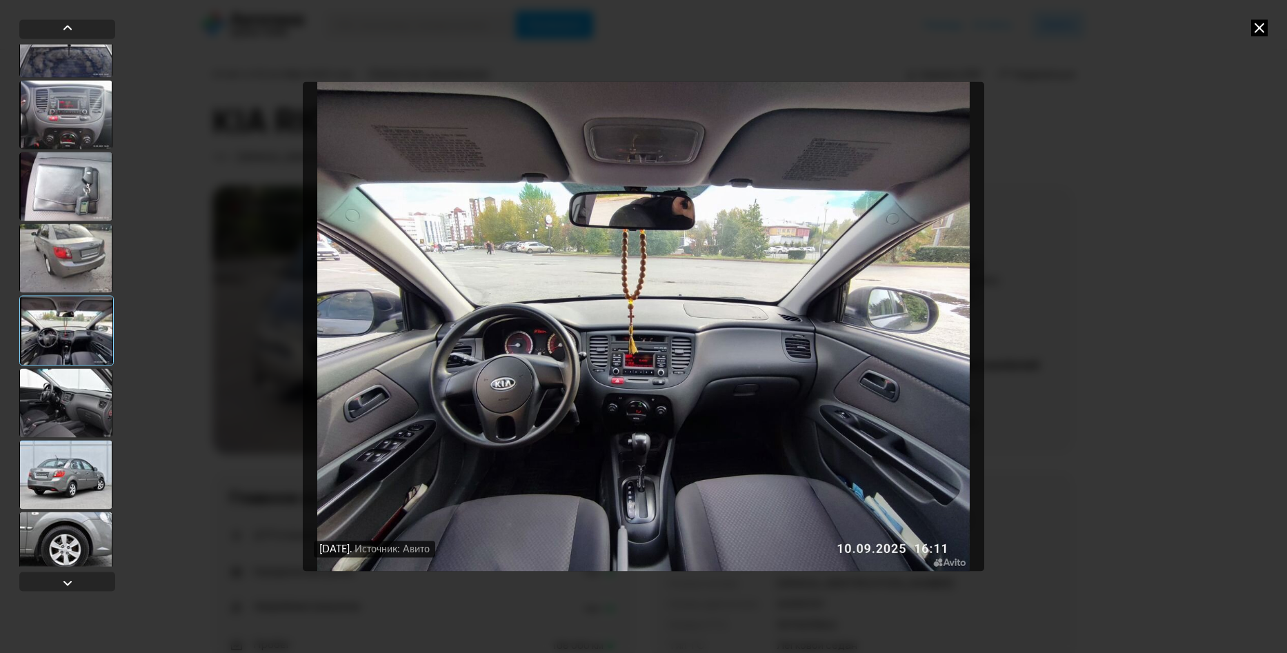
click at [71, 421] on div at bounding box center [65, 402] width 93 height 69
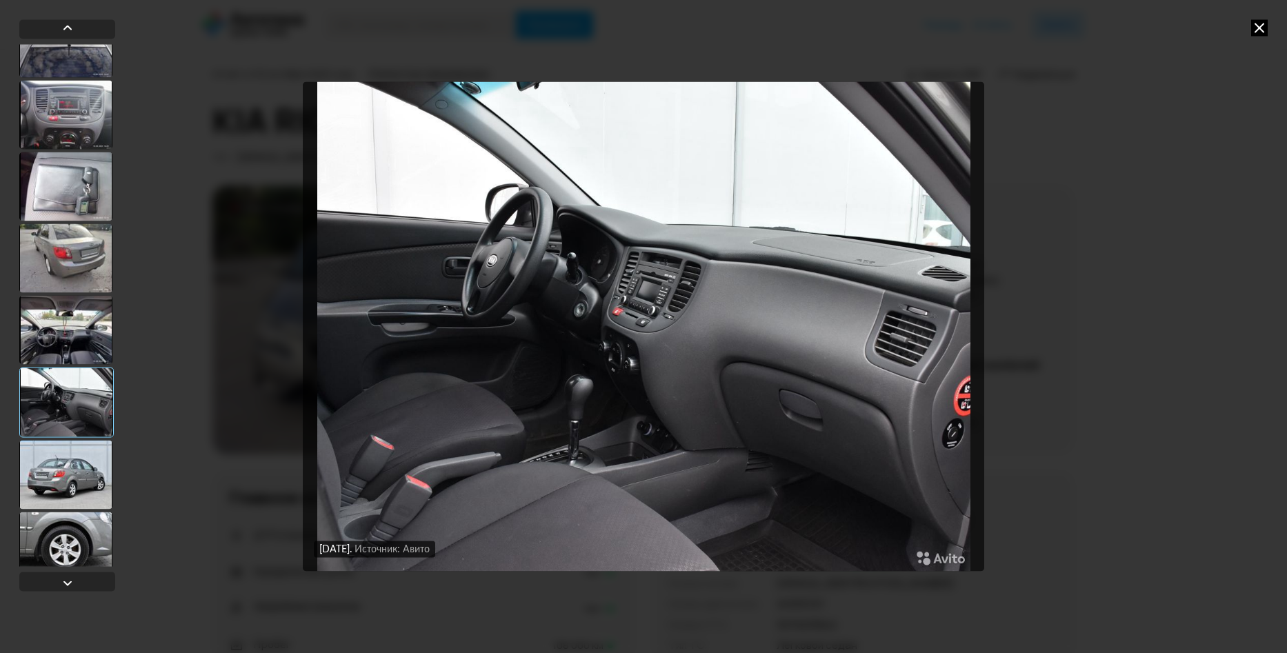
click at [63, 469] on div at bounding box center [65, 474] width 93 height 69
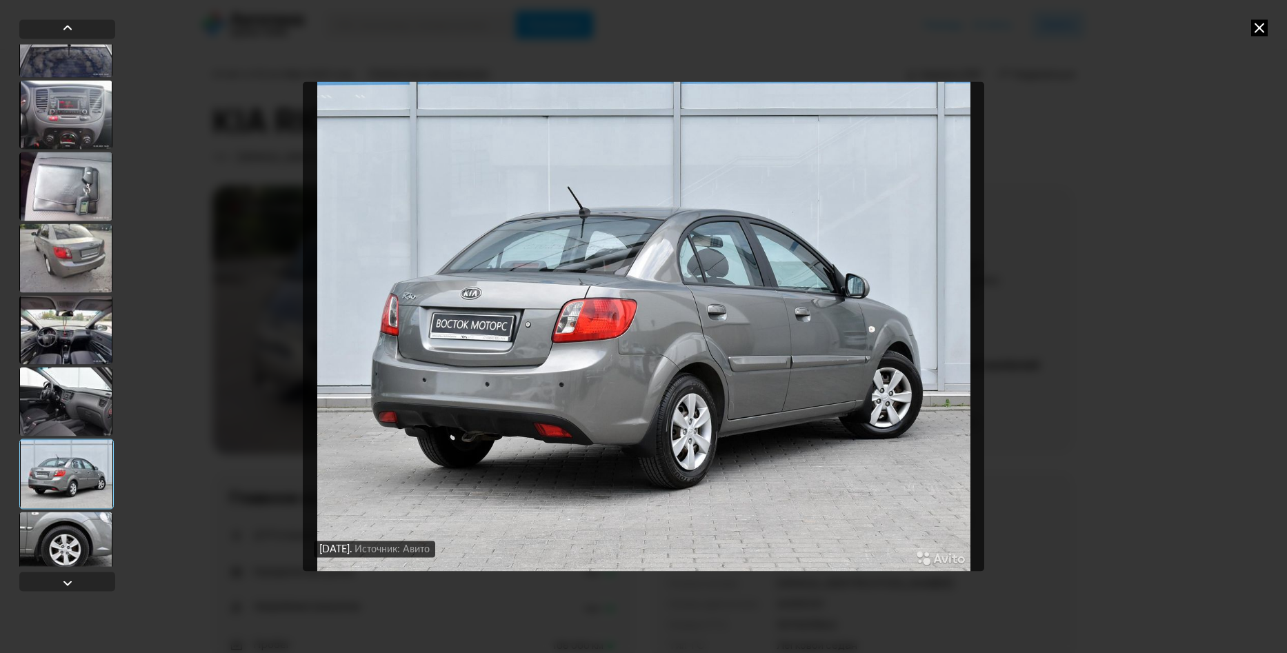
click at [1263, 25] on icon at bounding box center [1259, 27] width 17 height 17
